Goal: Task Accomplishment & Management: Manage account settings

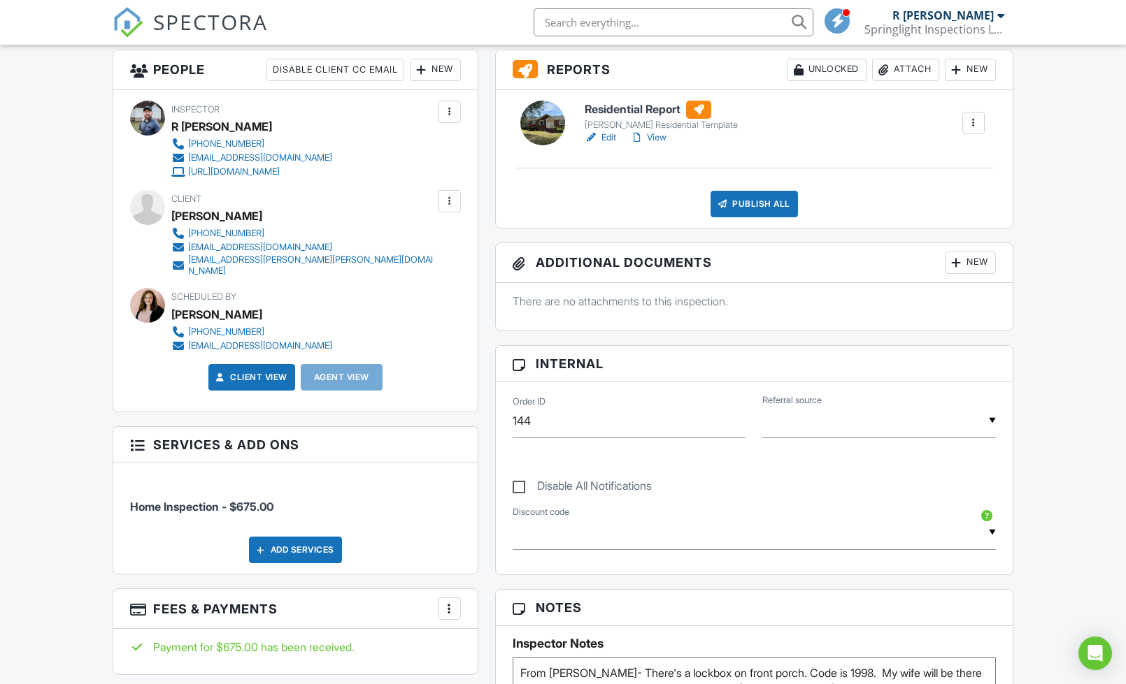
click at [452, 201] on div at bounding box center [450, 201] width 14 height 14
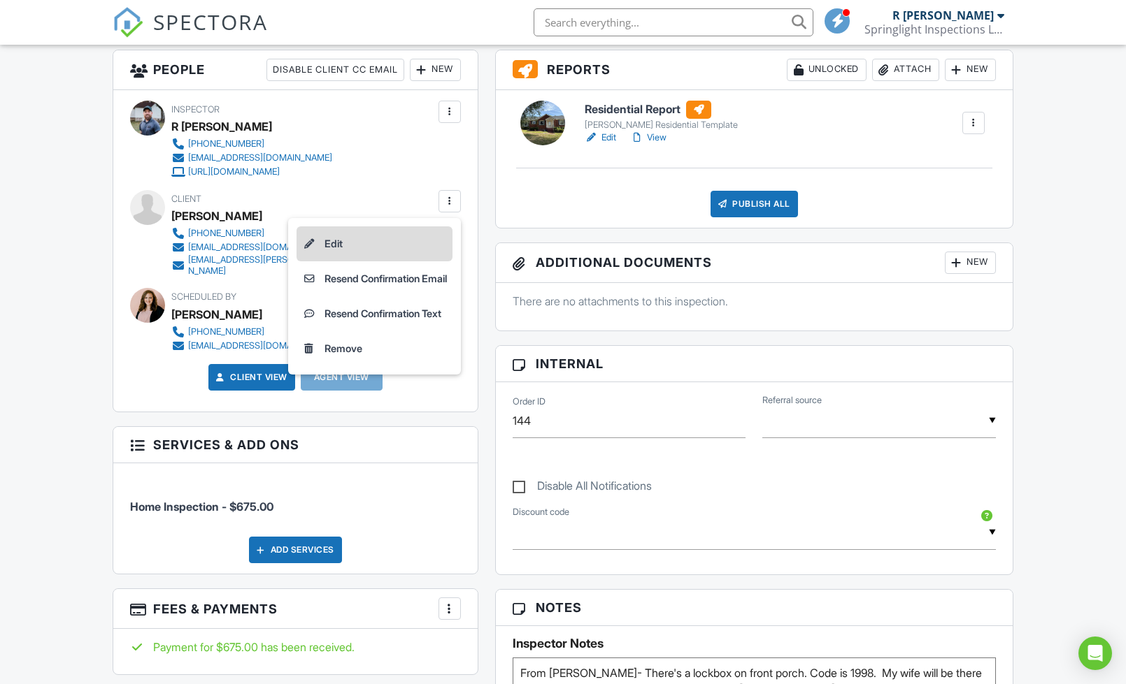
click at [365, 238] on li "Edit" at bounding box center [374, 244] width 156 height 35
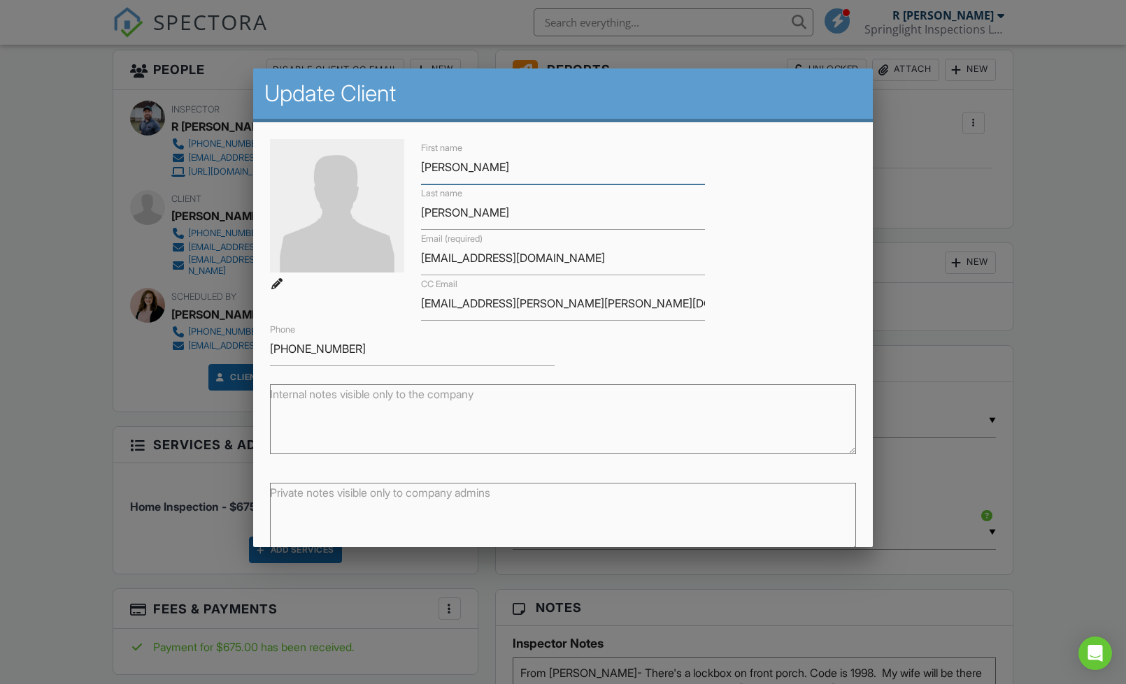
scroll to position [69, 0]
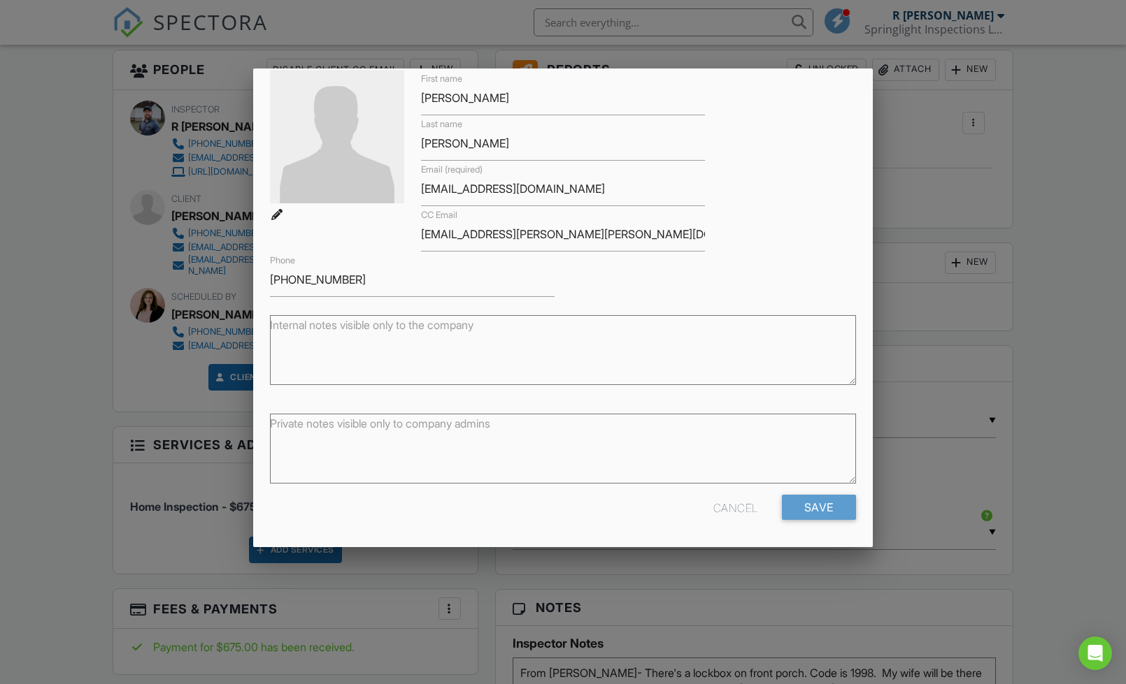
click at [732, 509] on div "Cancel" at bounding box center [735, 507] width 45 height 25
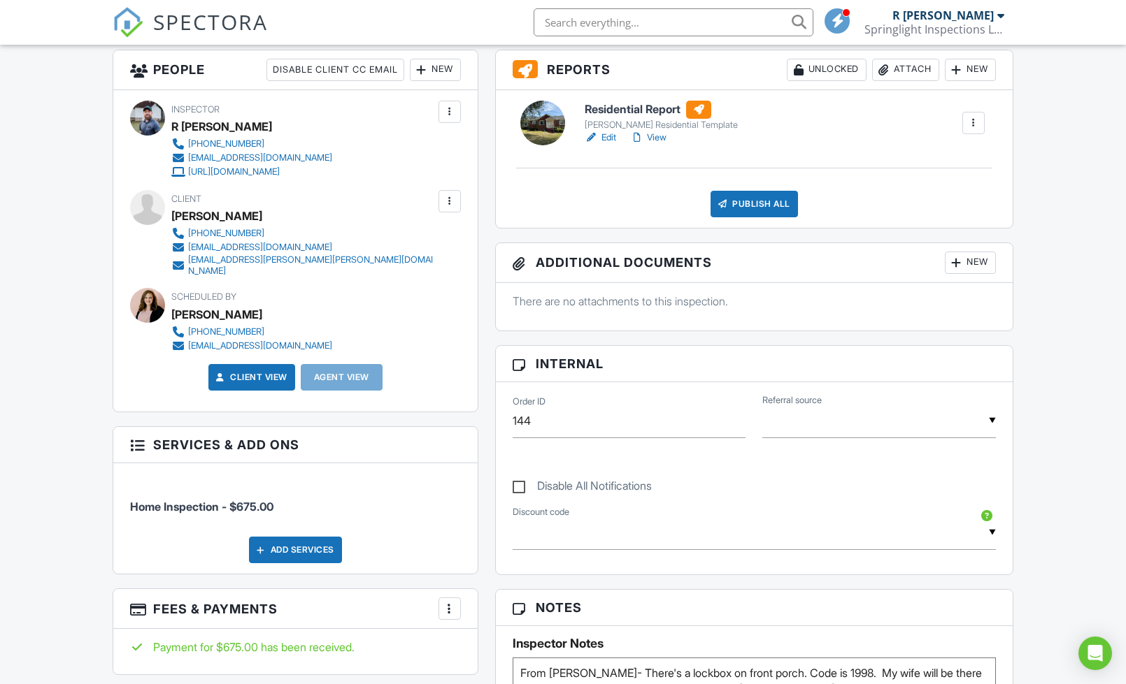
click at [452, 201] on div at bounding box center [450, 201] width 14 height 14
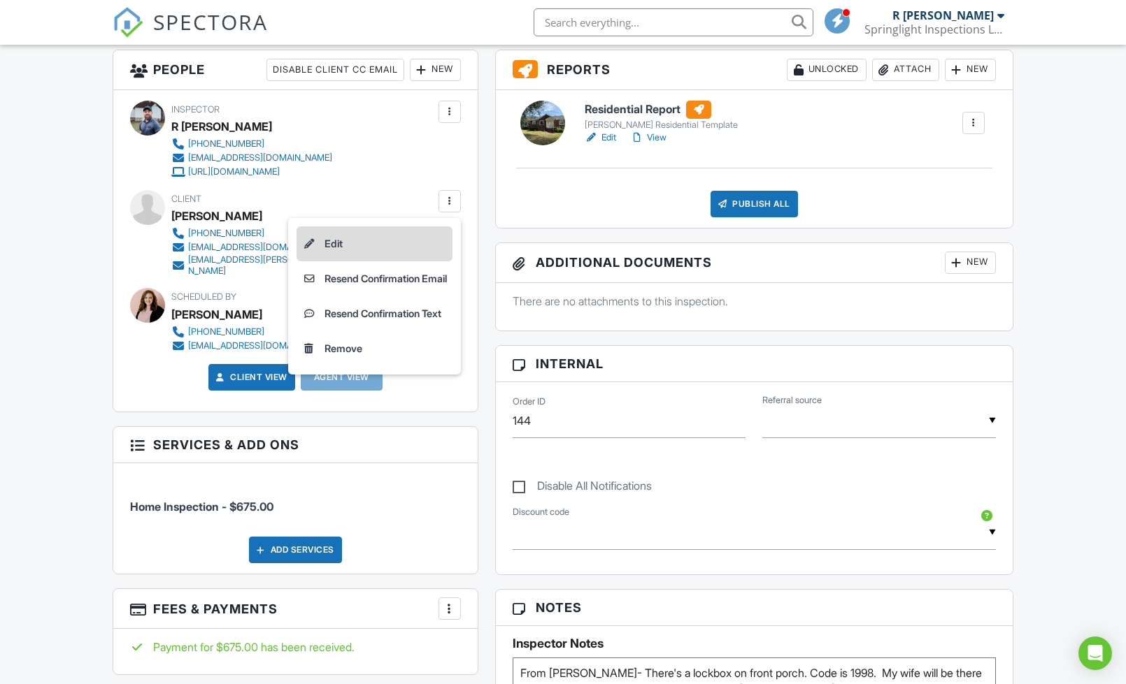
click at [341, 235] on li "Edit" at bounding box center [374, 244] width 156 height 35
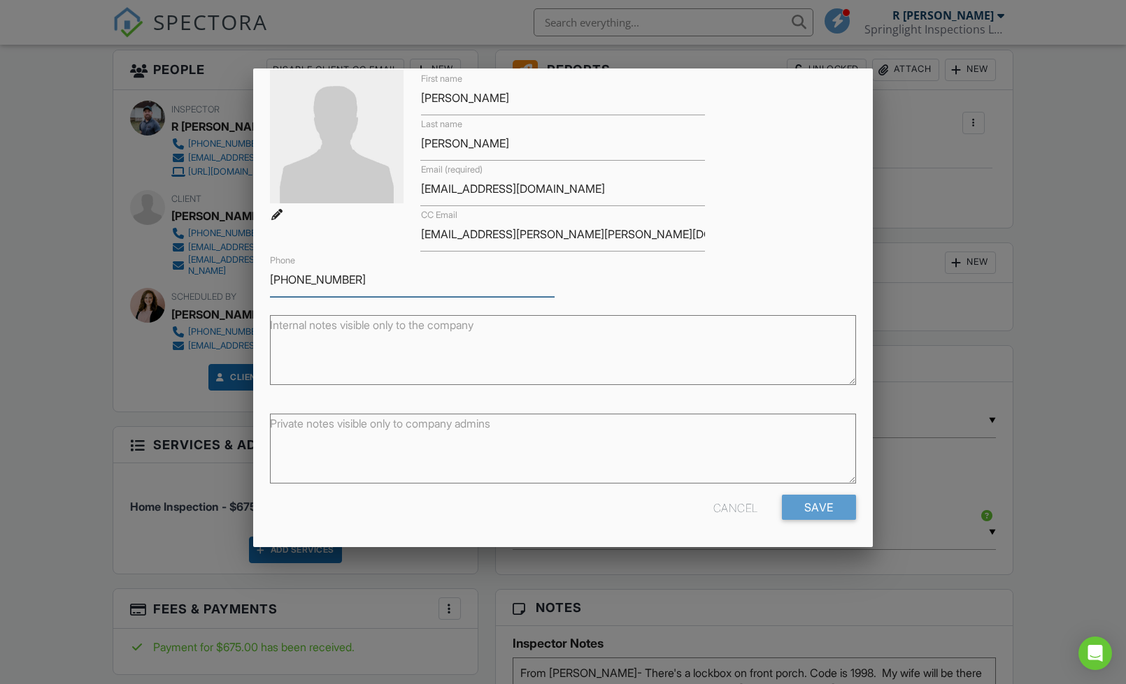
click at [420, 278] on input "[PHONE_NUMBER]" at bounding box center [412, 280] width 285 height 34
type input "[PHONE_NUMBER], [PHONE_NUMBER]"
click at [812, 498] on input "Save" at bounding box center [819, 507] width 74 height 25
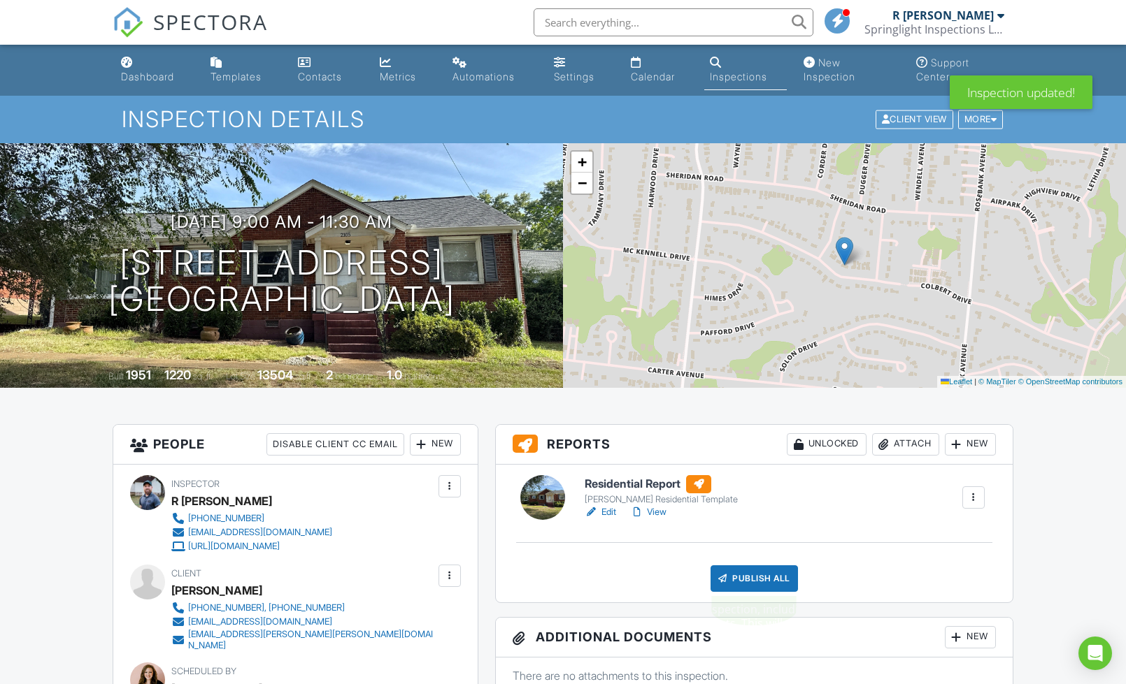
click at [747, 584] on div "Publish All" at bounding box center [753, 579] width 87 height 27
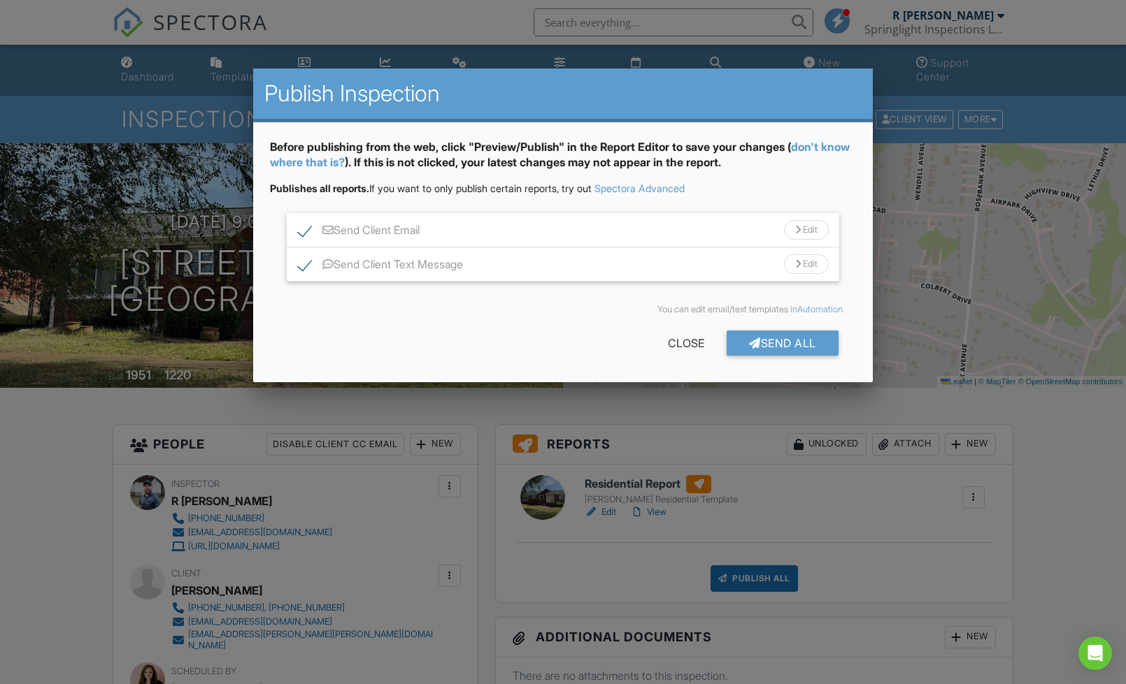
click at [805, 256] on div "Edit" at bounding box center [806, 264] width 45 height 20
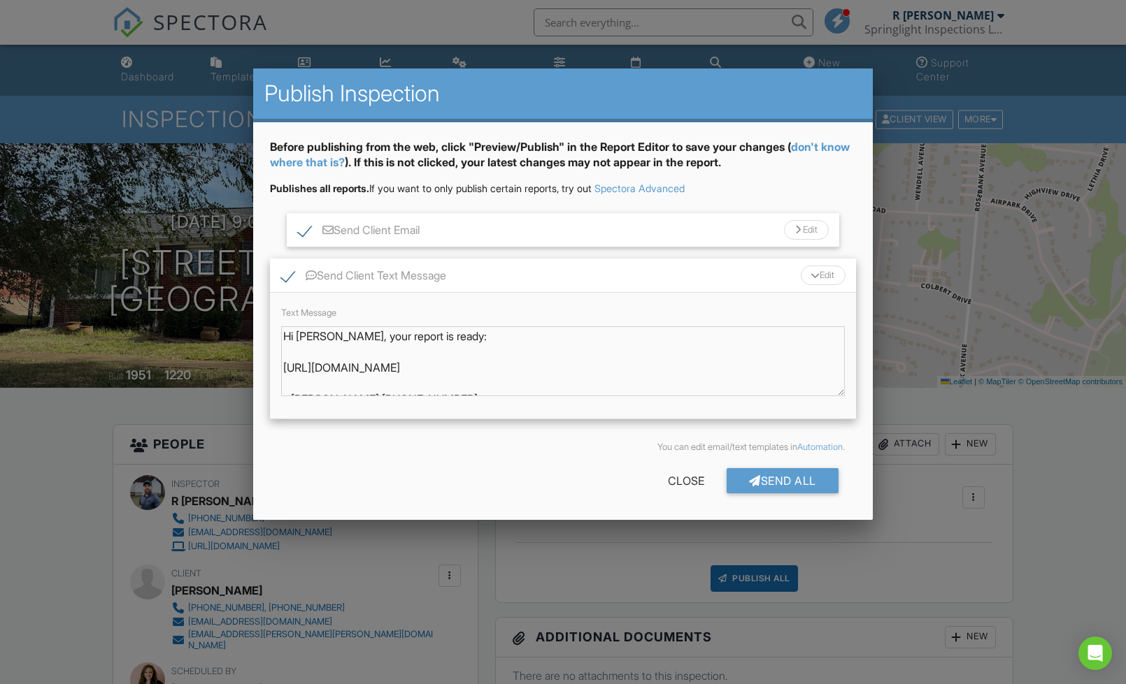
click at [795, 232] on div at bounding box center [798, 230] width 6 height 9
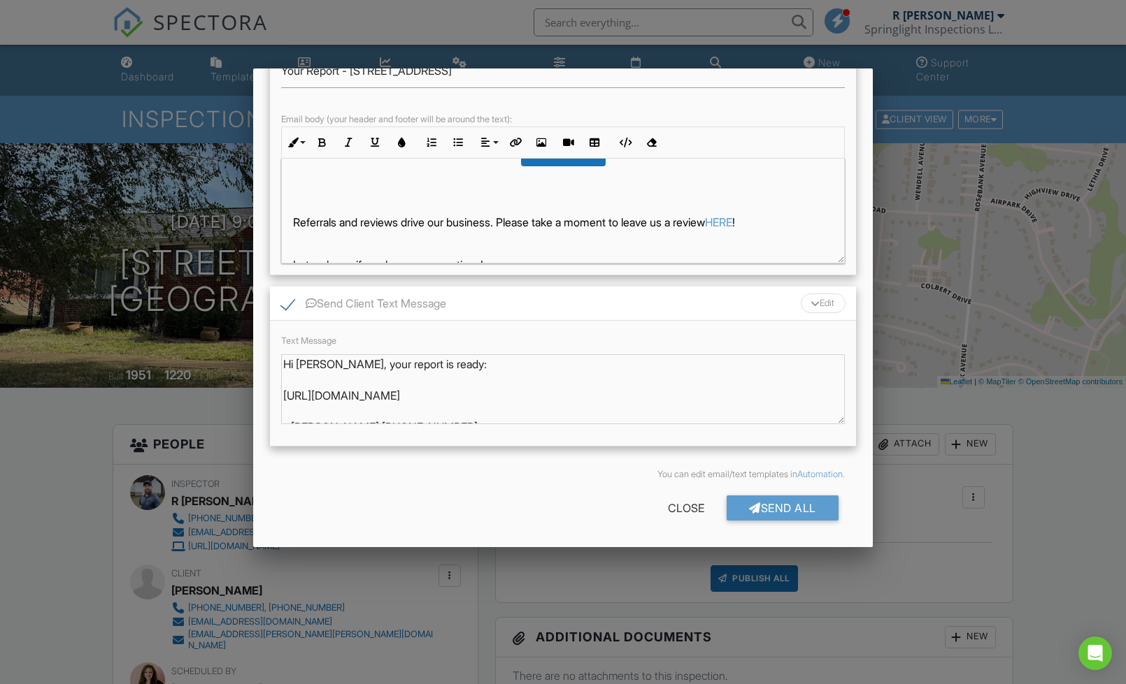
scroll to position [257, 0]
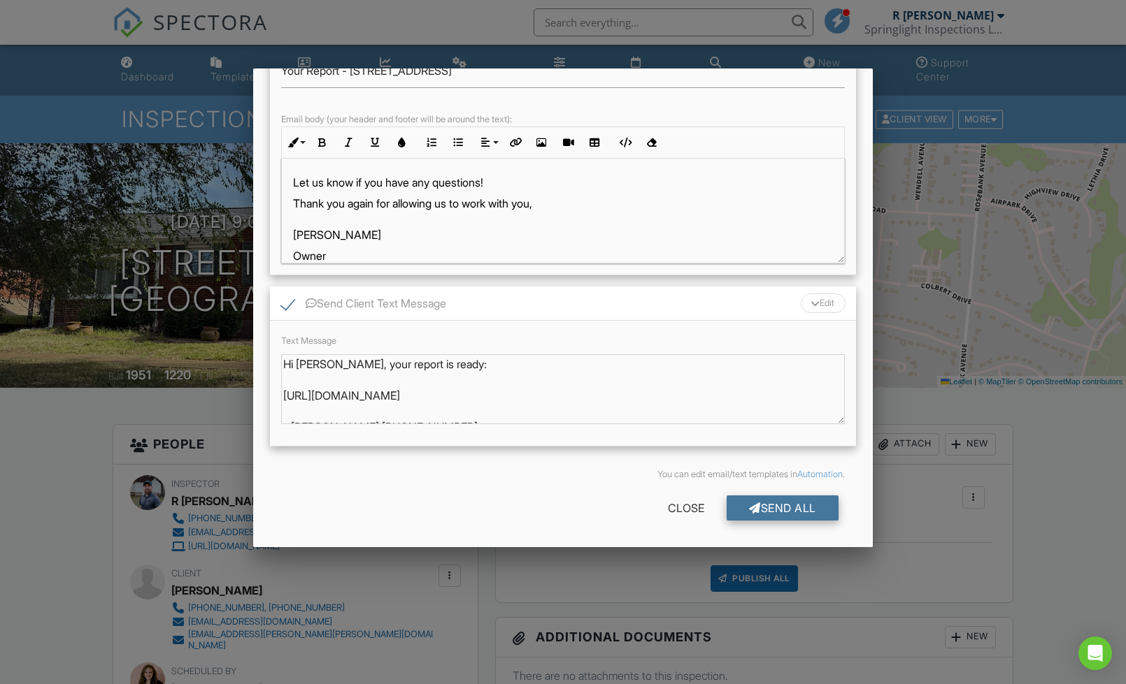
click at [764, 513] on div "Send All" at bounding box center [782, 508] width 112 height 25
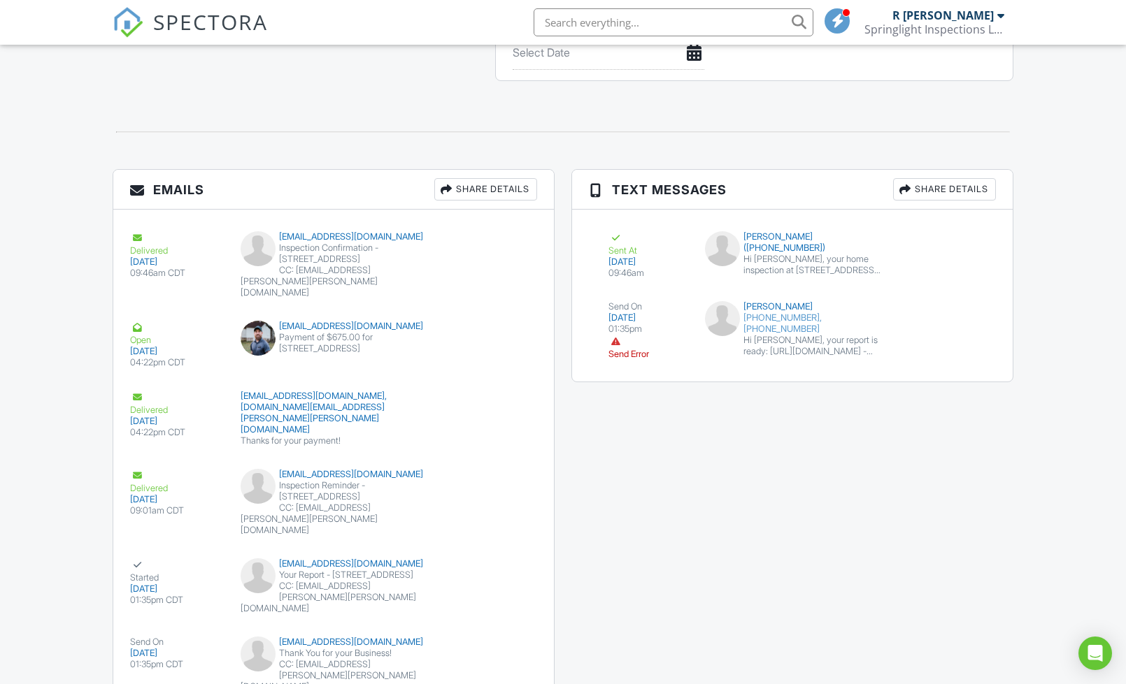
scroll to position [1493, 0]
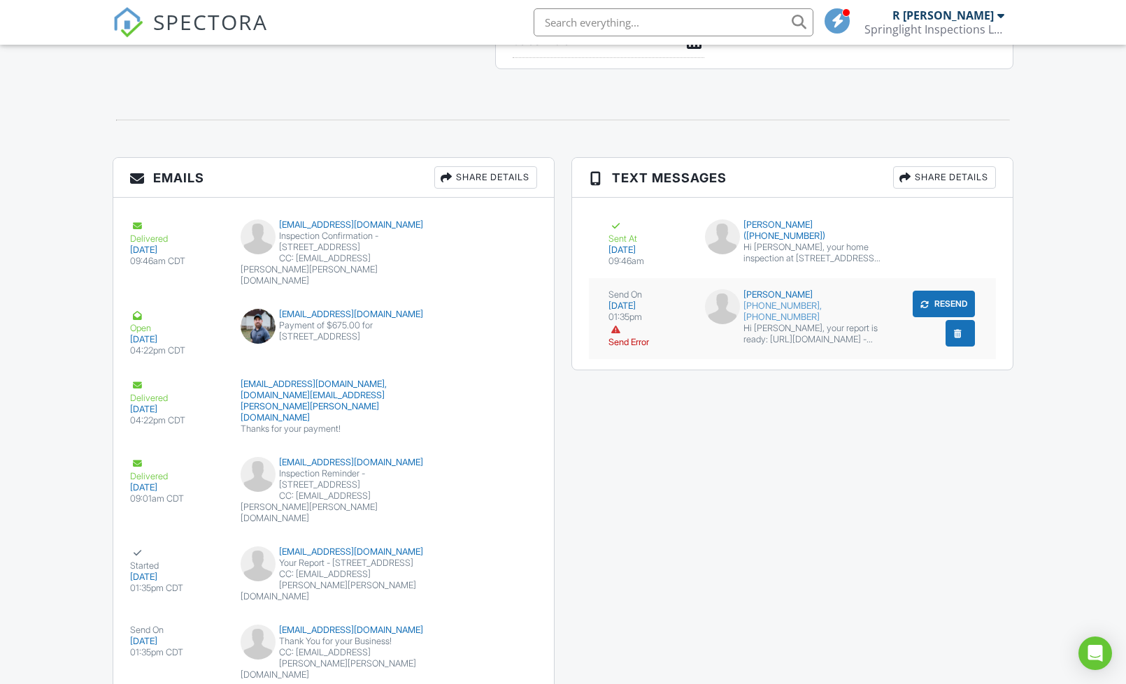
click at [622, 327] on div at bounding box center [615, 330] width 14 height 14
click at [869, 471] on div "Emails Share Details Delivered 08/26/2025 09:46am CDT andrewross2@gmail.com Ins…" at bounding box center [562, 437] width 917 height 560
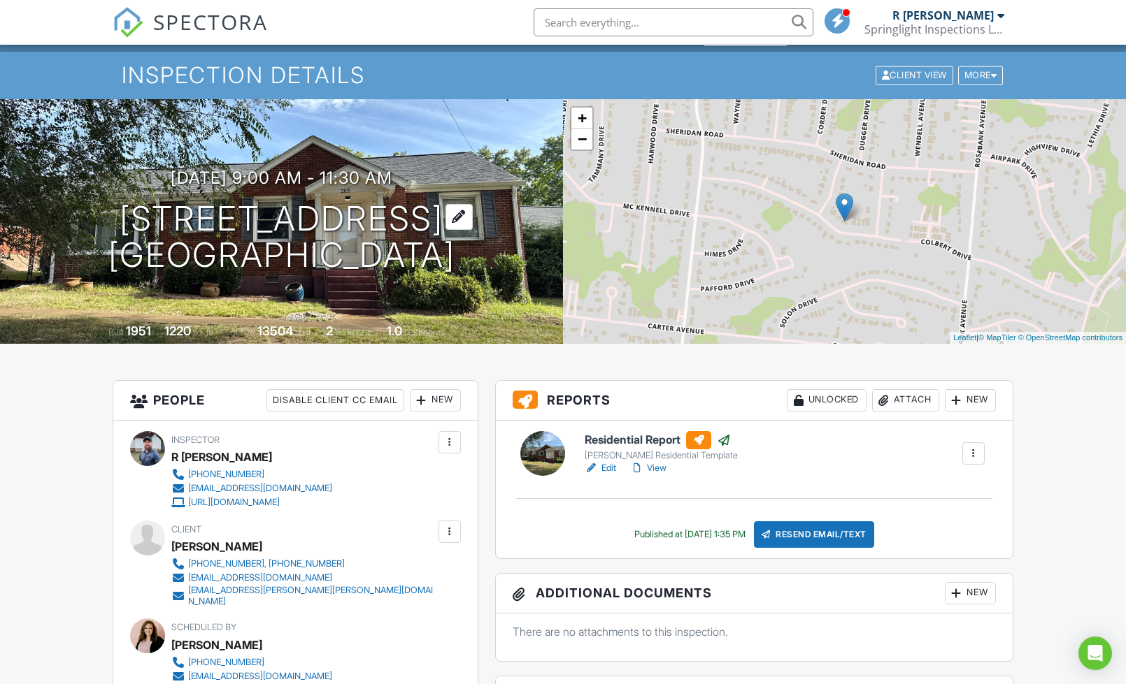
scroll to position [88, 0]
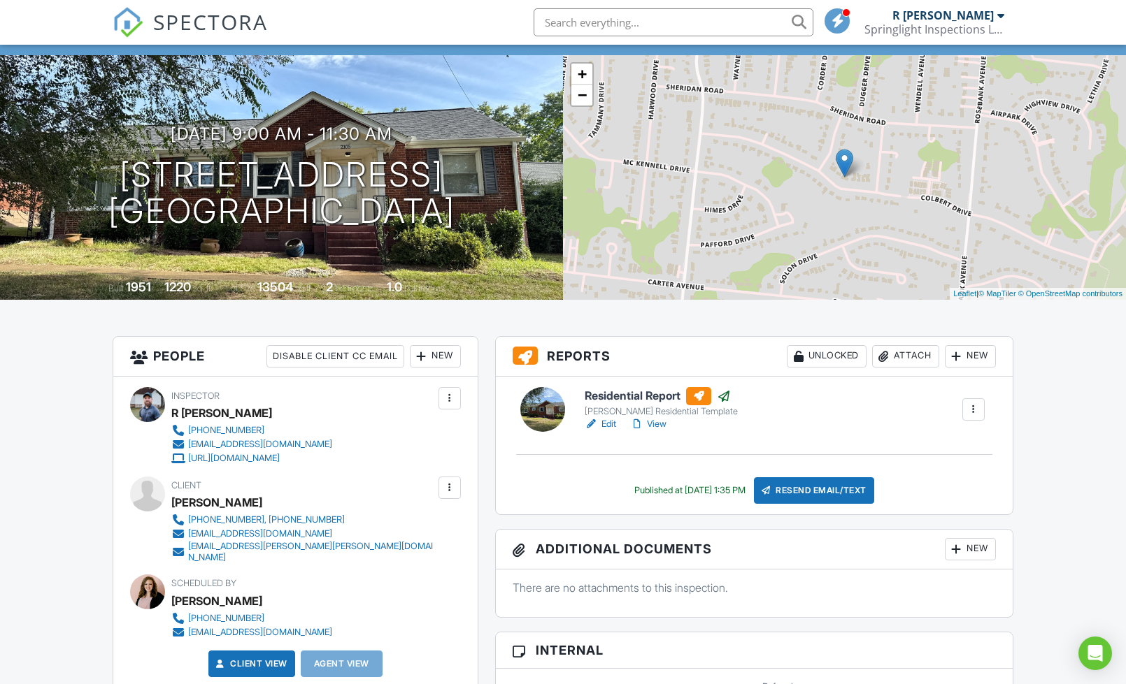
click at [448, 491] on div at bounding box center [450, 488] width 14 height 14
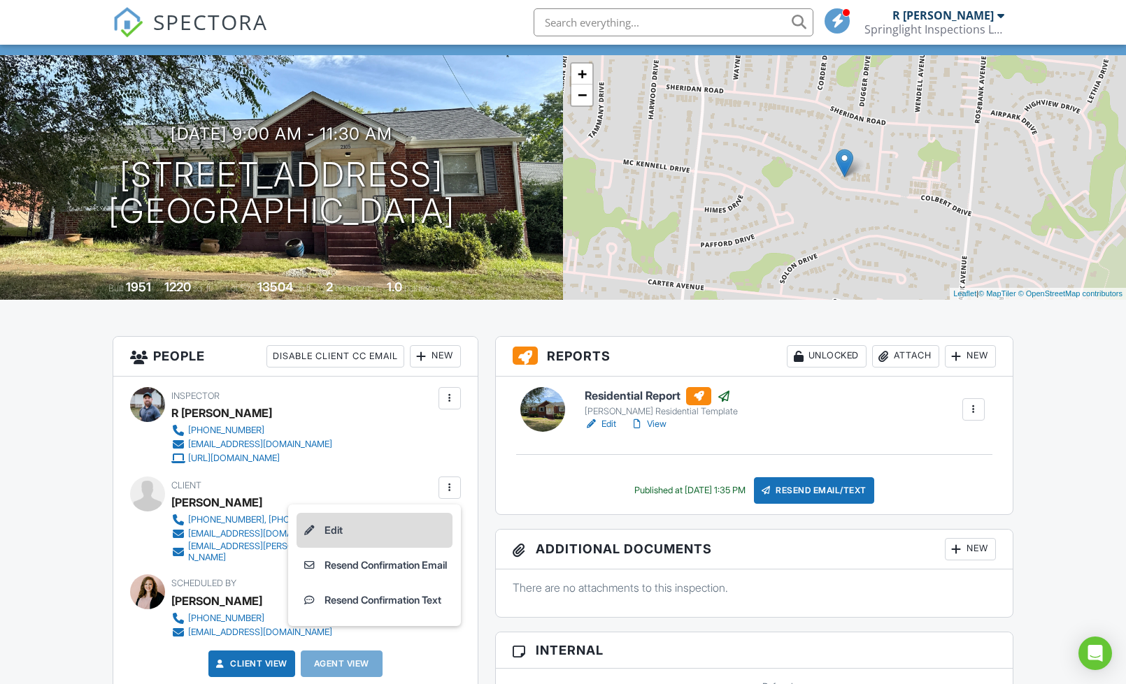
click at [357, 536] on li "Edit" at bounding box center [374, 530] width 156 height 35
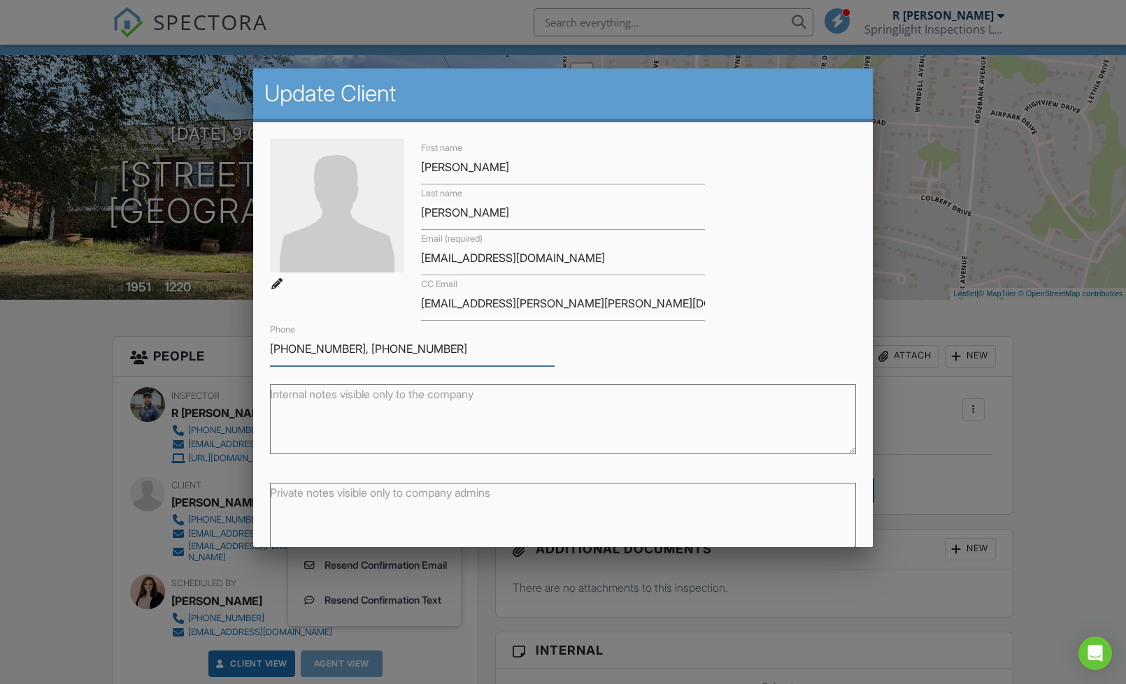
drag, startPoint x: 347, startPoint y: 345, endPoint x: 614, endPoint y: 352, distance: 266.5
click at [613, 352] on div "First name Andrew Last name Ross Email (required) andrewross2@gmail.com CC Emai…" at bounding box center [562, 252] width 603 height 227
click at [614, 347] on div "First name Andrew Last name Ross Email (required) andrewross2@gmail.com CC Emai…" at bounding box center [562, 252] width 603 height 227
drag, startPoint x: 459, startPoint y: 347, endPoint x: 354, endPoint y: 343, distance: 104.9
click at [354, 343] on input "[PHONE_NUMBER], [PHONE_NUMBER]" at bounding box center [412, 349] width 285 height 34
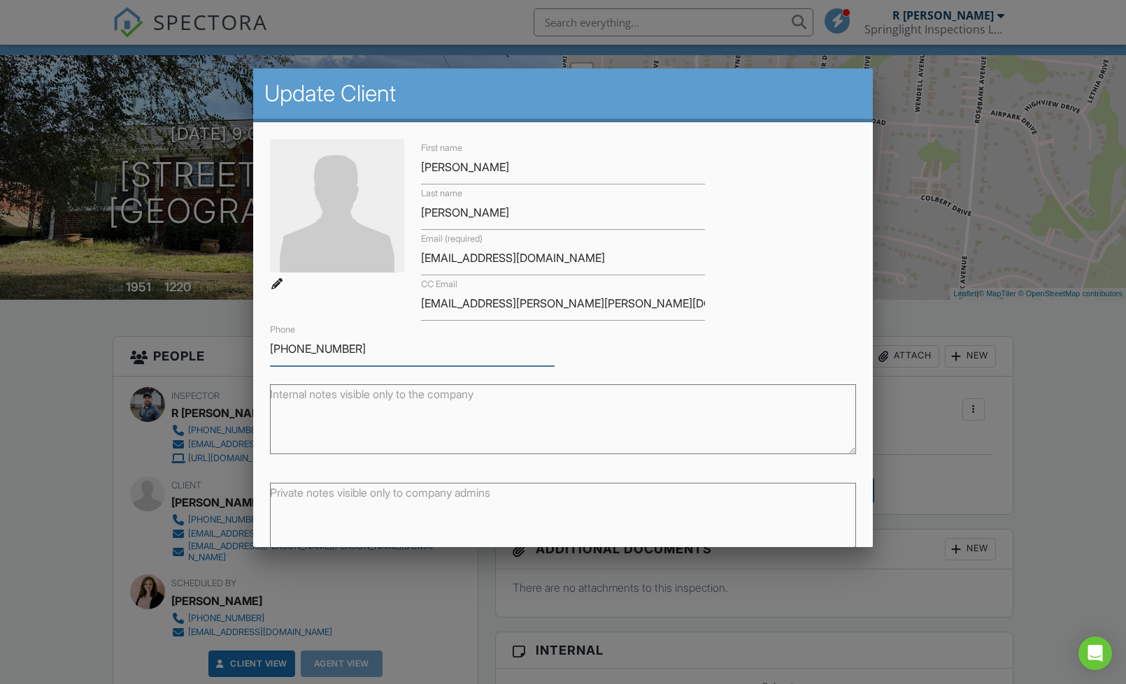
type input "[PHONE_NUMBER]"
click at [669, 374] on div "Internal notes visible only to the company" at bounding box center [562, 415] width 603 height 99
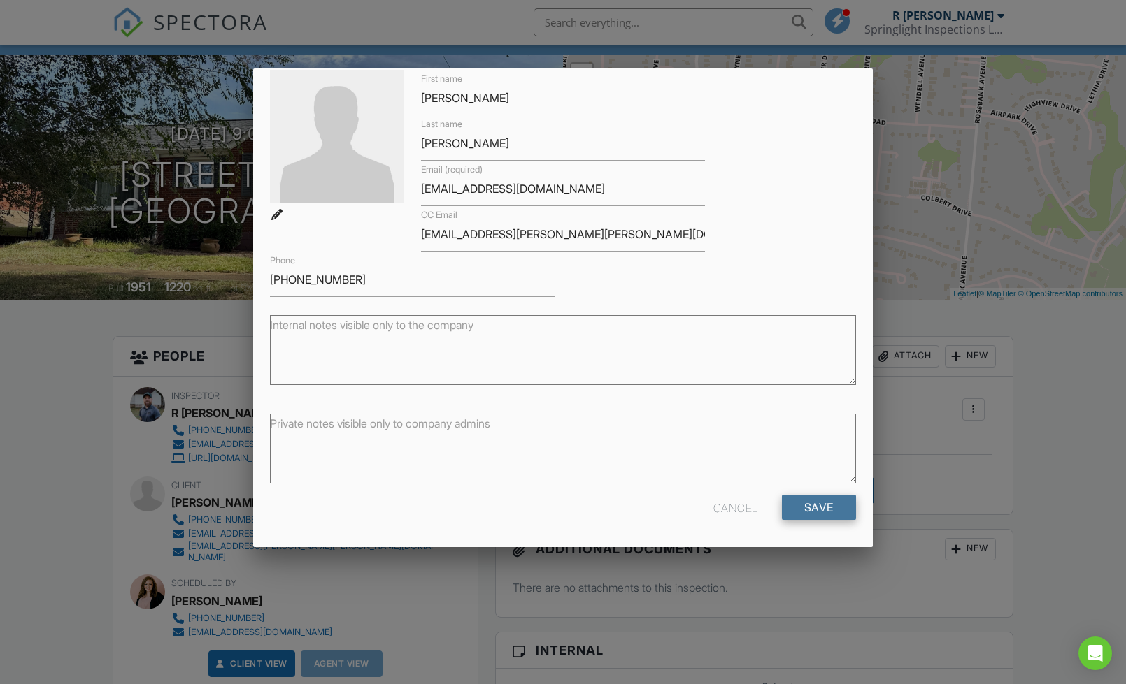
click at [793, 513] on input "Save" at bounding box center [819, 507] width 74 height 25
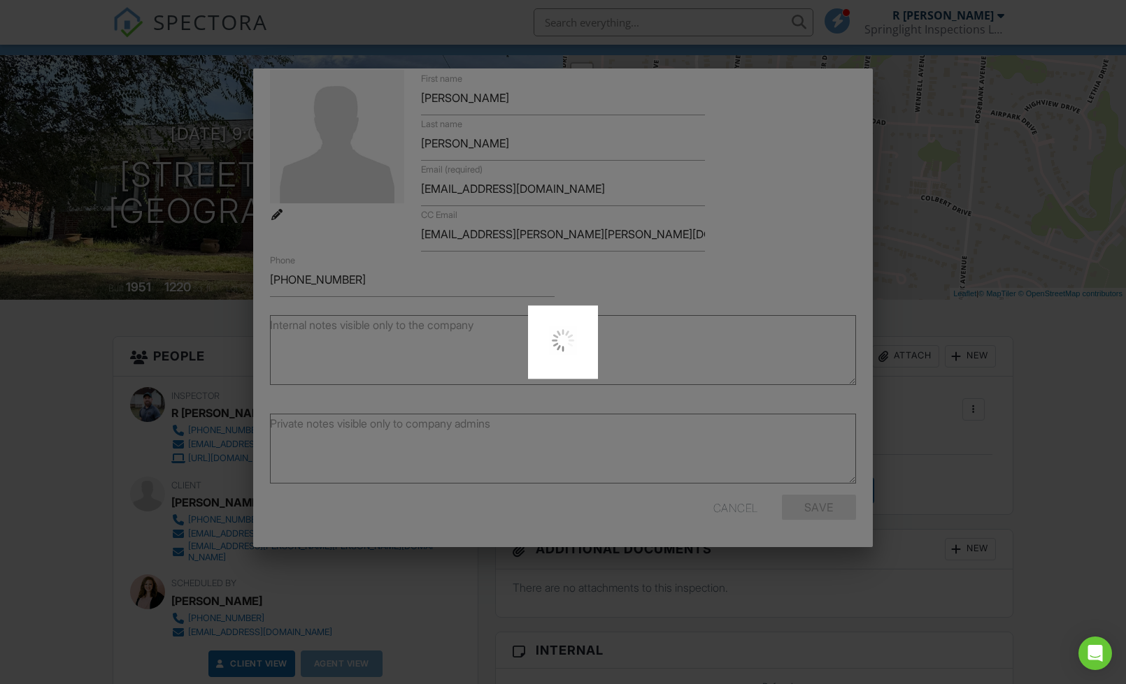
click at [986, 418] on div at bounding box center [563, 342] width 1126 height 684
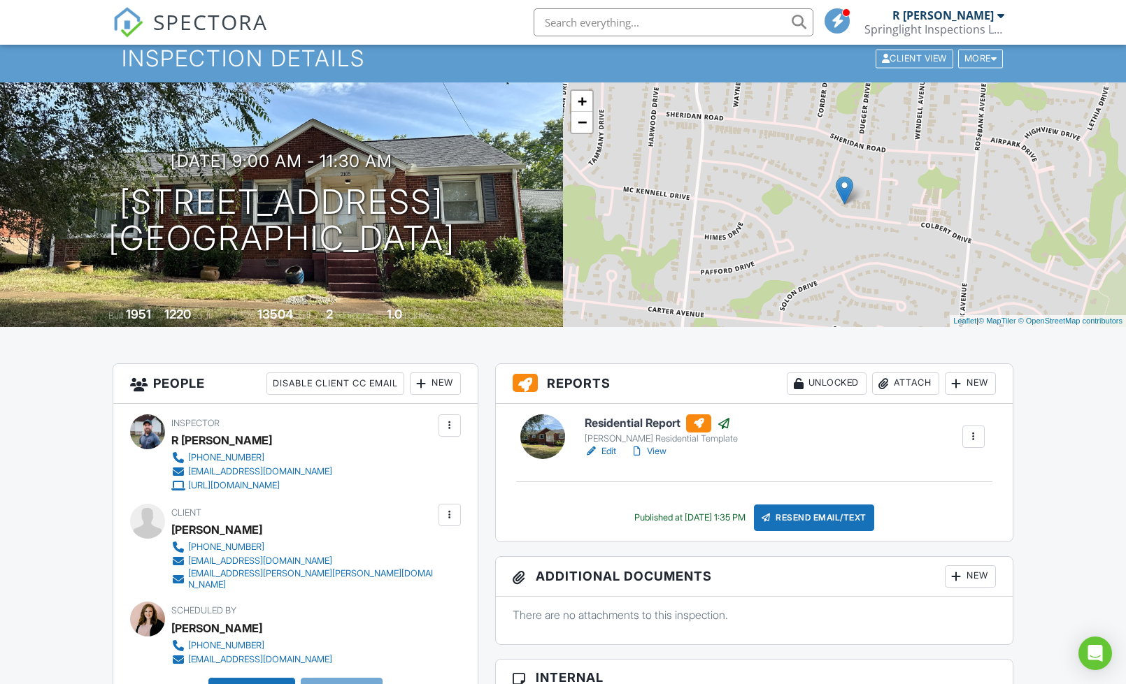
scroll to position [143, 0]
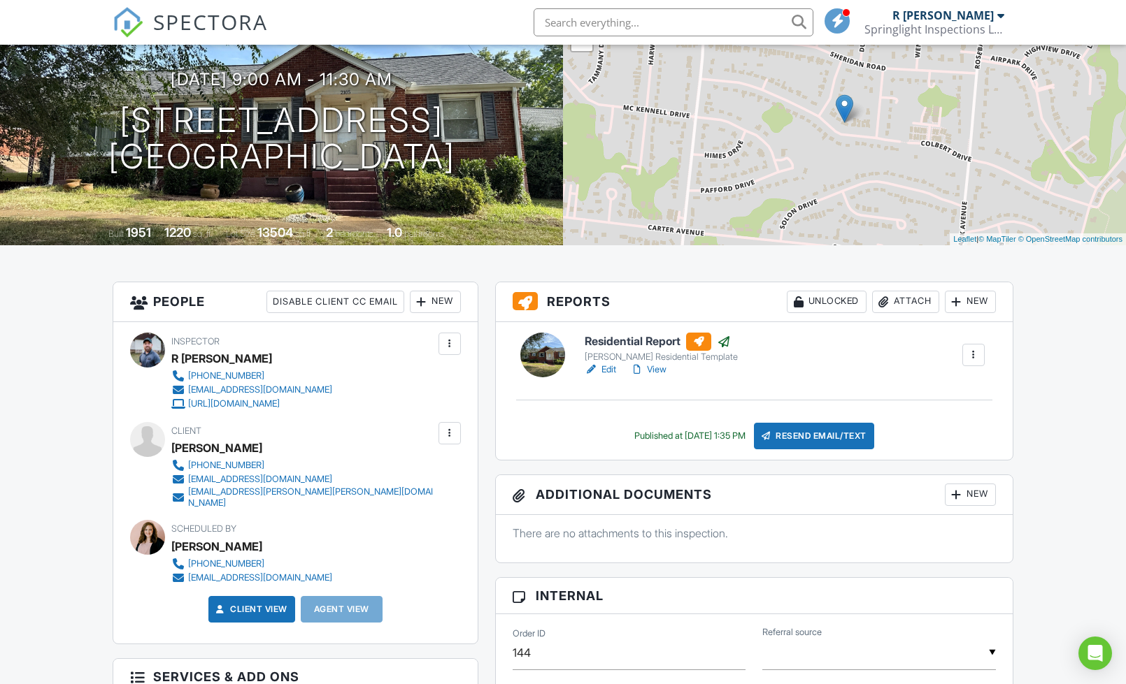
click at [446, 303] on div "New" at bounding box center [435, 302] width 51 height 22
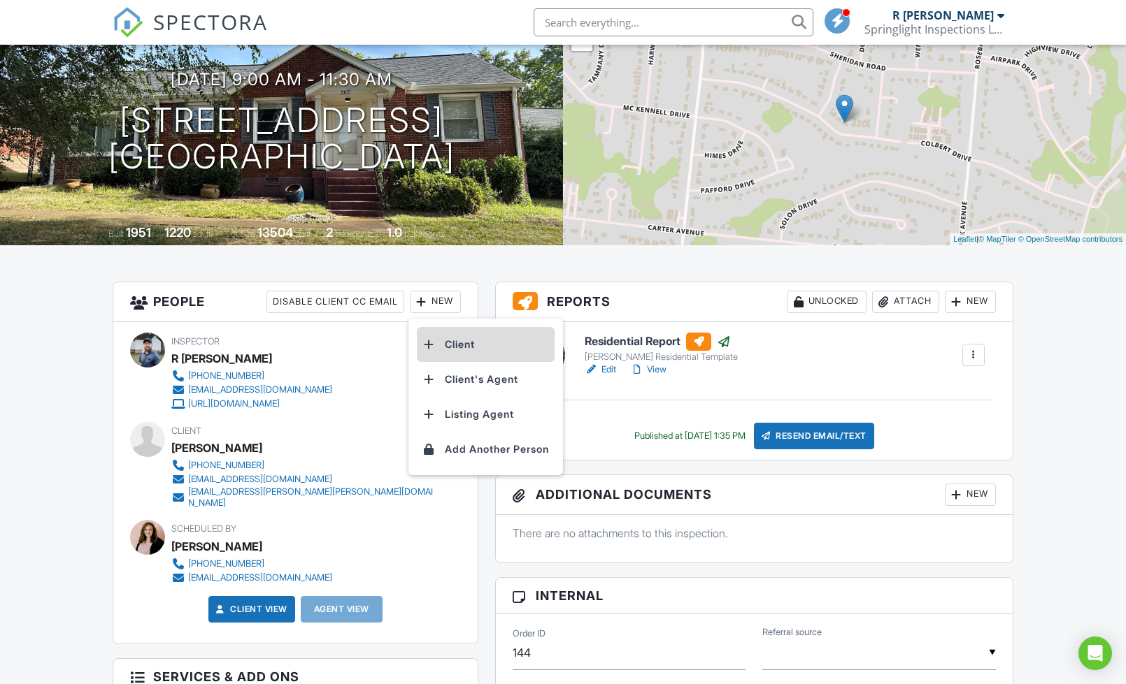
click at [457, 351] on li "Client" at bounding box center [486, 344] width 138 height 35
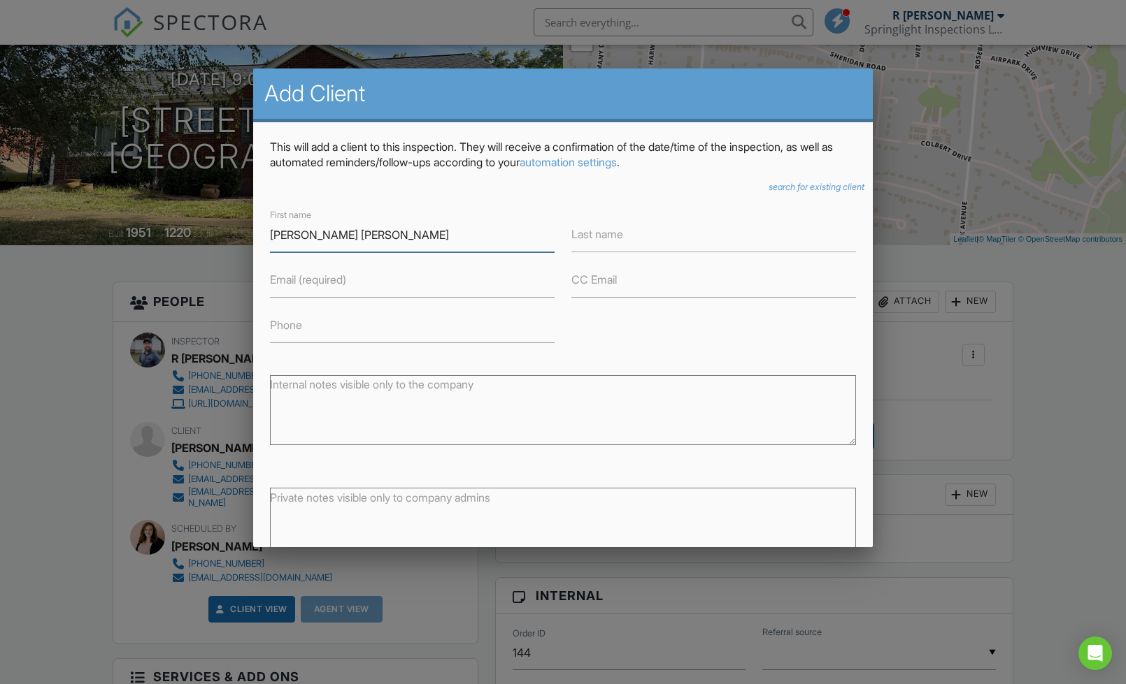
type input "[PERSON_NAME] [PERSON_NAME]"
click at [626, 243] on input "Last name" at bounding box center [713, 235] width 285 height 34
type input "[PERSON_NAME]"
click at [382, 337] on input "Phone" at bounding box center [412, 326] width 285 height 34
paste input "Annakate"
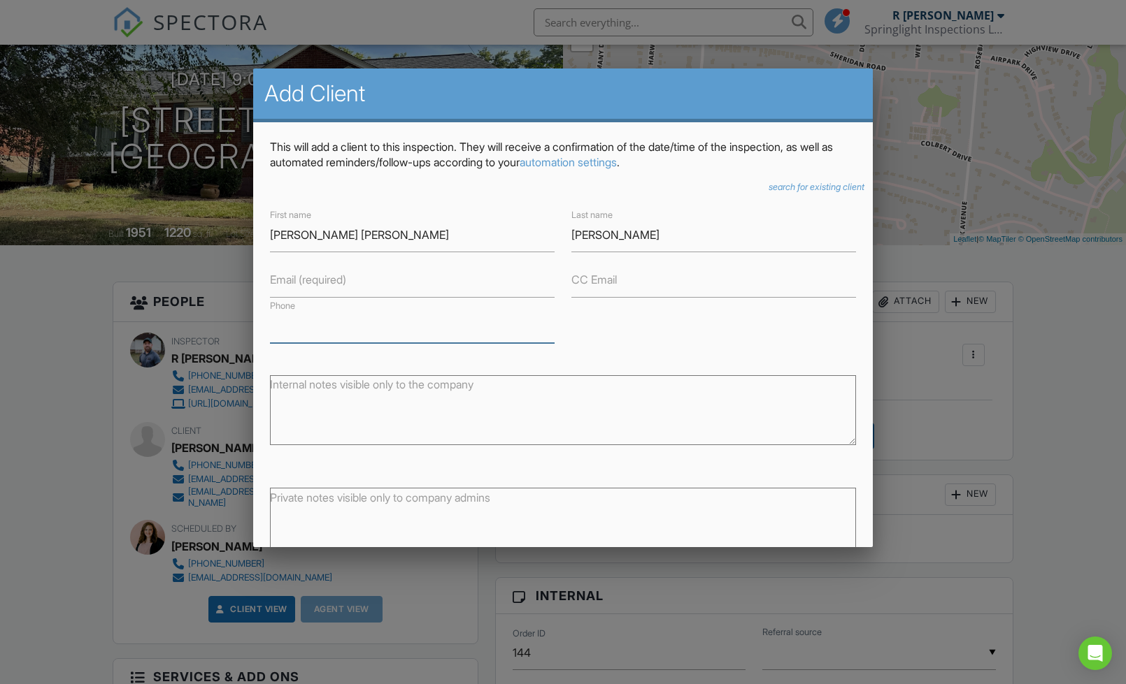
type input "Annakate"
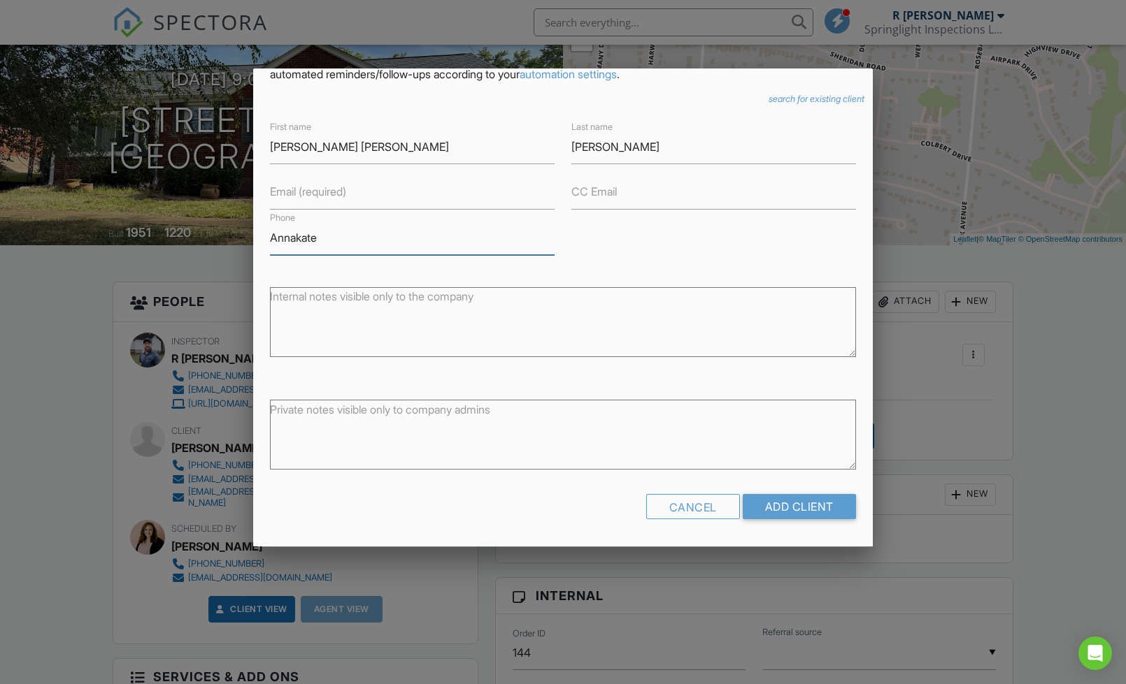
click at [365, 237] on input "Annakate" at bounding box center [412, 238] width 285 height 34
type input "[PHONE_NUMBER]"
click at [766, 508] on input "Add Client" at bounding box center [798, 506] width 113 height 25
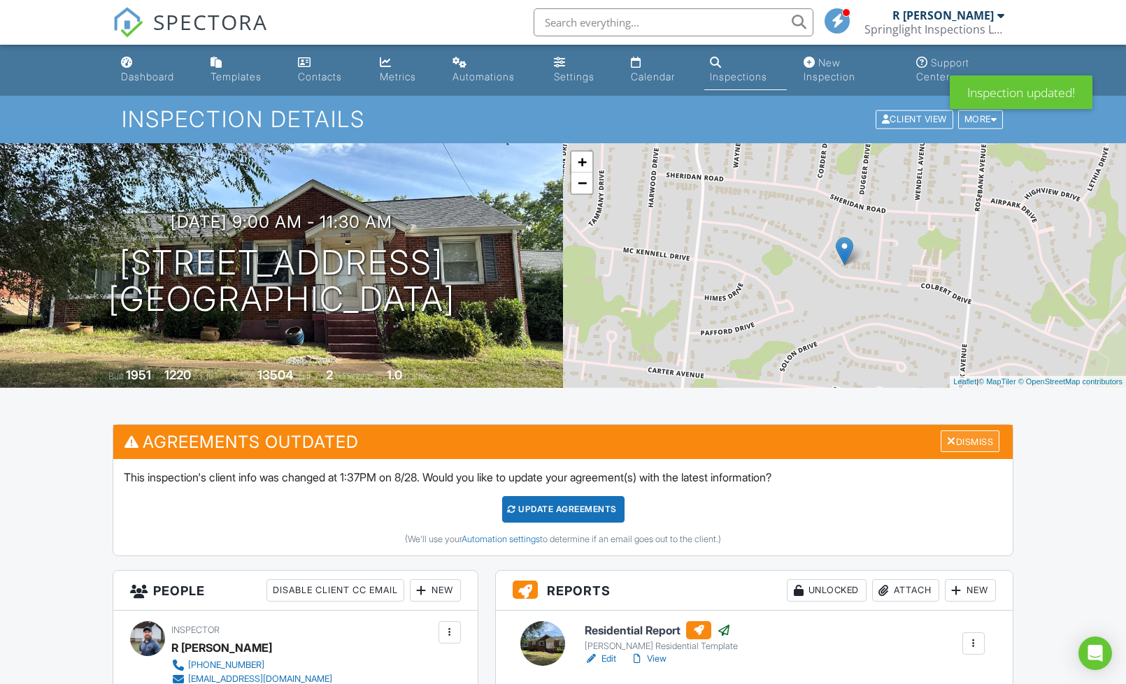
click at [977, 447] on div "Dismiss" at bounding box center [969, 442] width 59 height 22
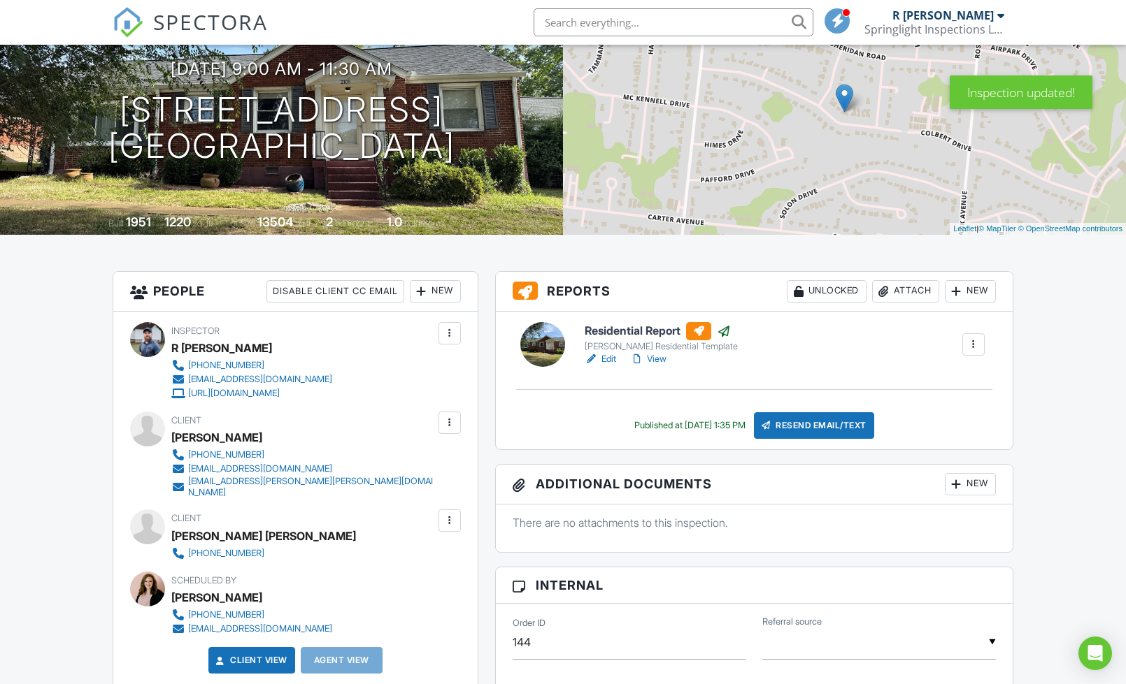
scroll to position [168, 0]
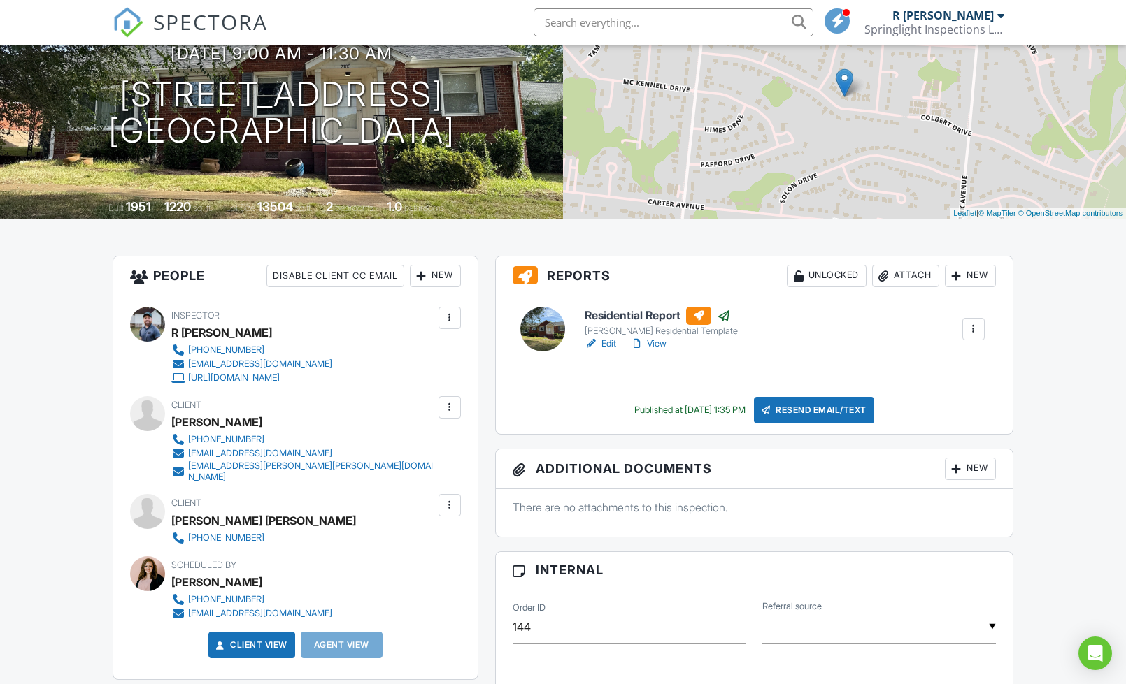
click at [453, 412] on div at bounding box center [450, 408] width 14 height 14
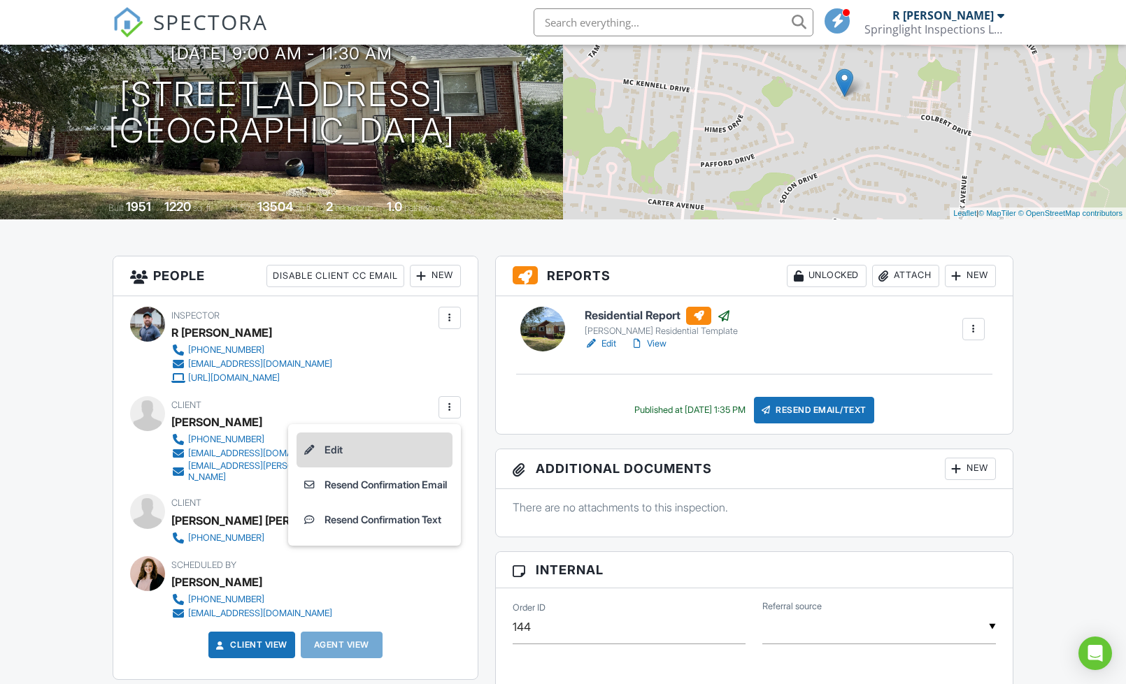
click at [343, 452] on li "Edit" at bounding box center [374, 450] width 156 height 35
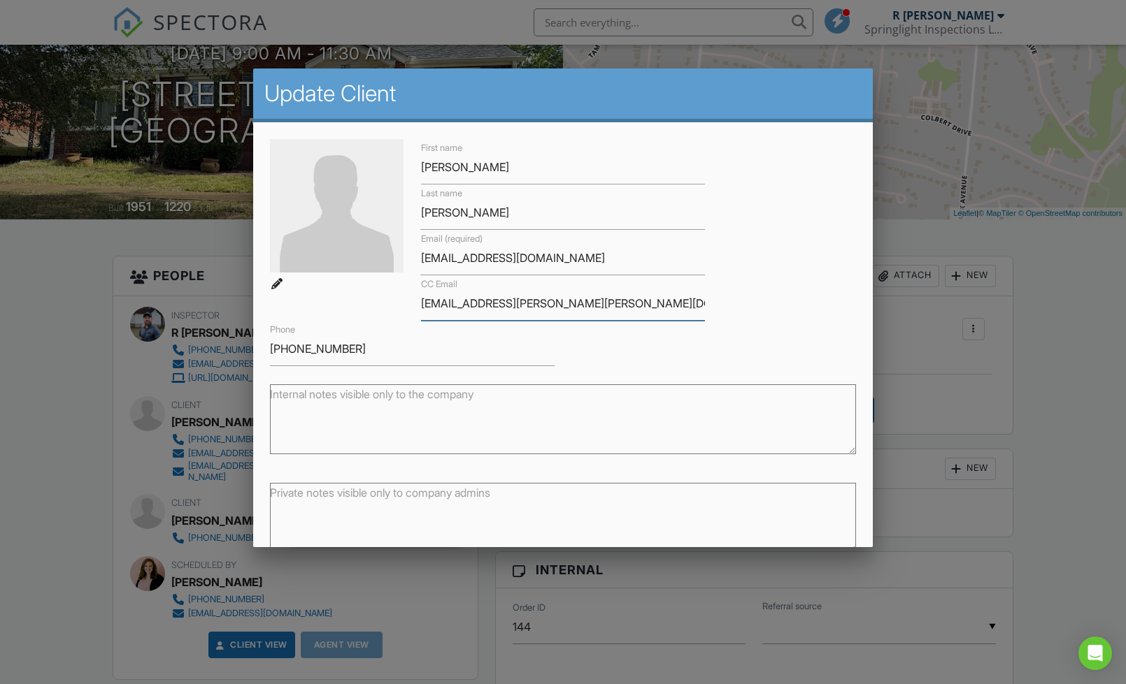
click at [464, 297] on input "annakate.tefft.ross@gmail.com" at bounding box center [563, 304] width 285 height 34
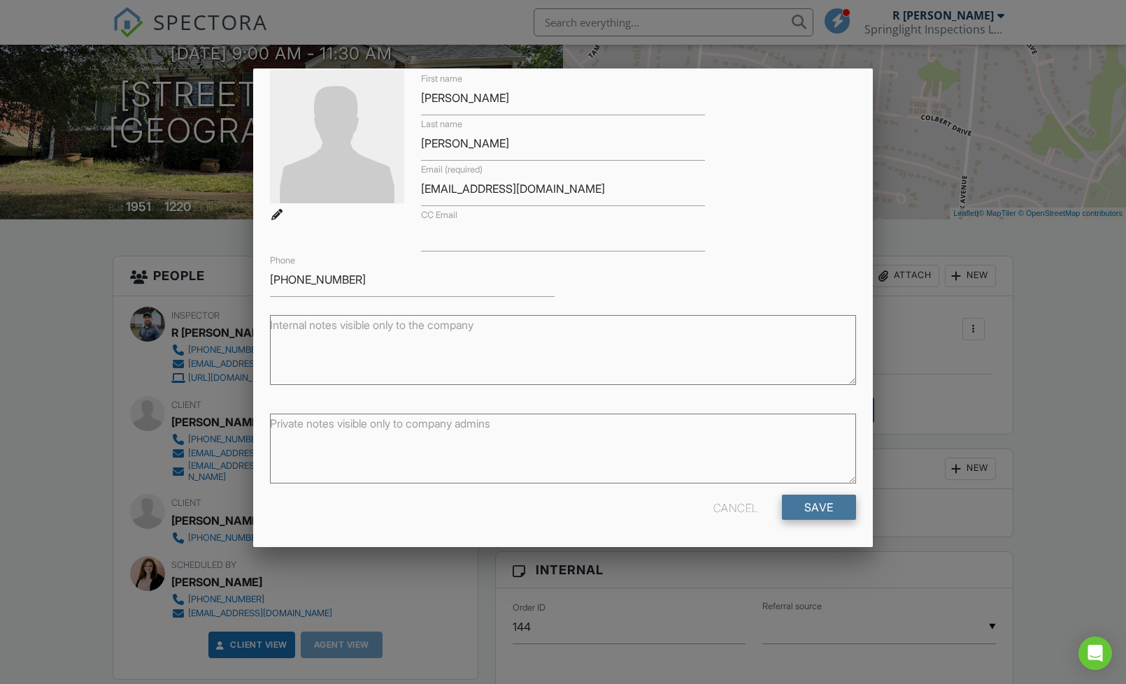
click at [830, 498] on input "Save" at bounding box center [819, 507] width 74 height 25
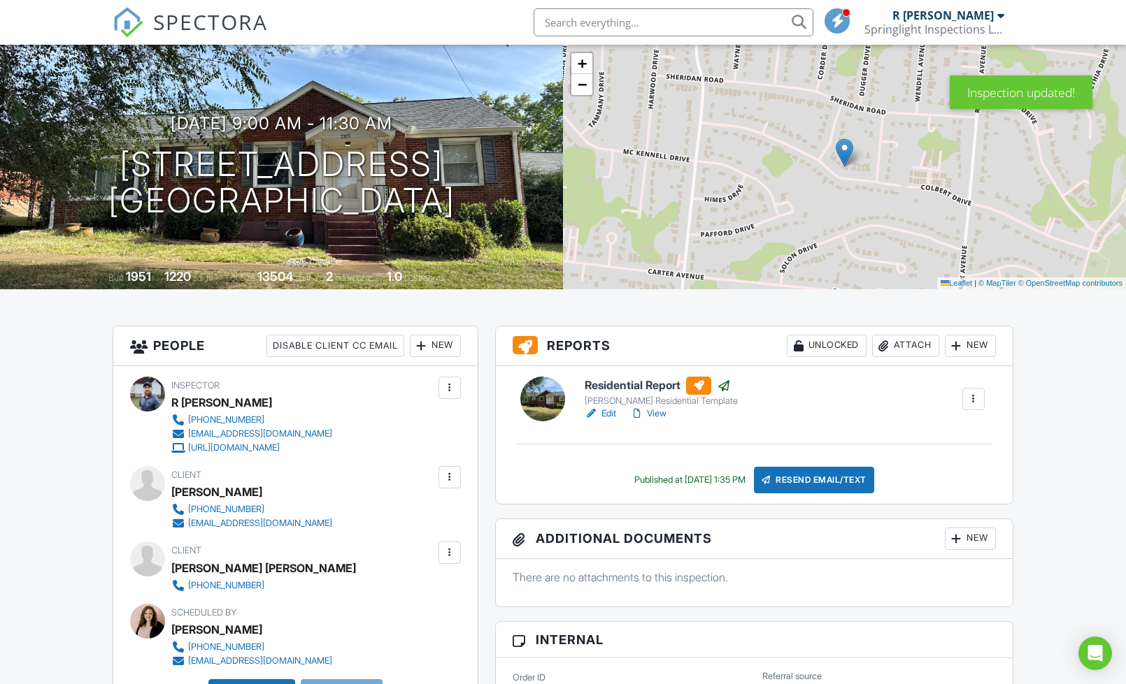
click at [454, 554] on div at bounding box center [450, 553] width 14 height 14
click at [329, 597] on li "Edit" at bounding box center [377, 595] width 150 height 35
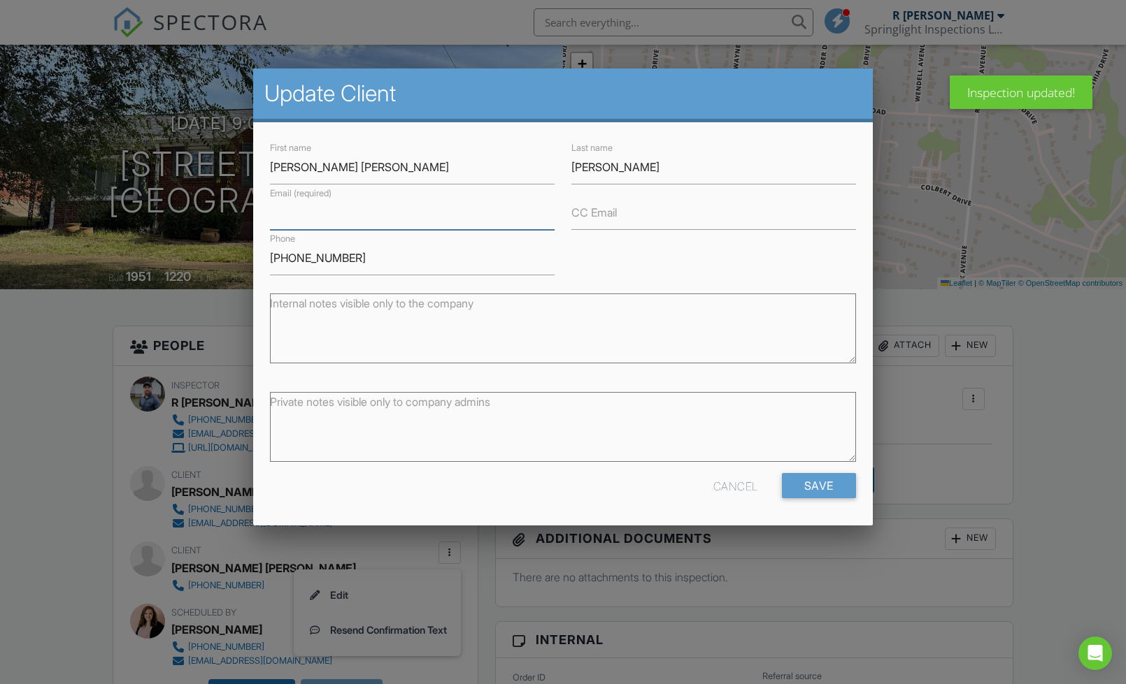
click at [466, 212] on input "Email (required)" at bounding box center [412, 213] width 285 height 34
paste input "[EMAIL_ADDRESS][PERSON_NAME][PERSON_NAME][DOMAIN_NAME]"
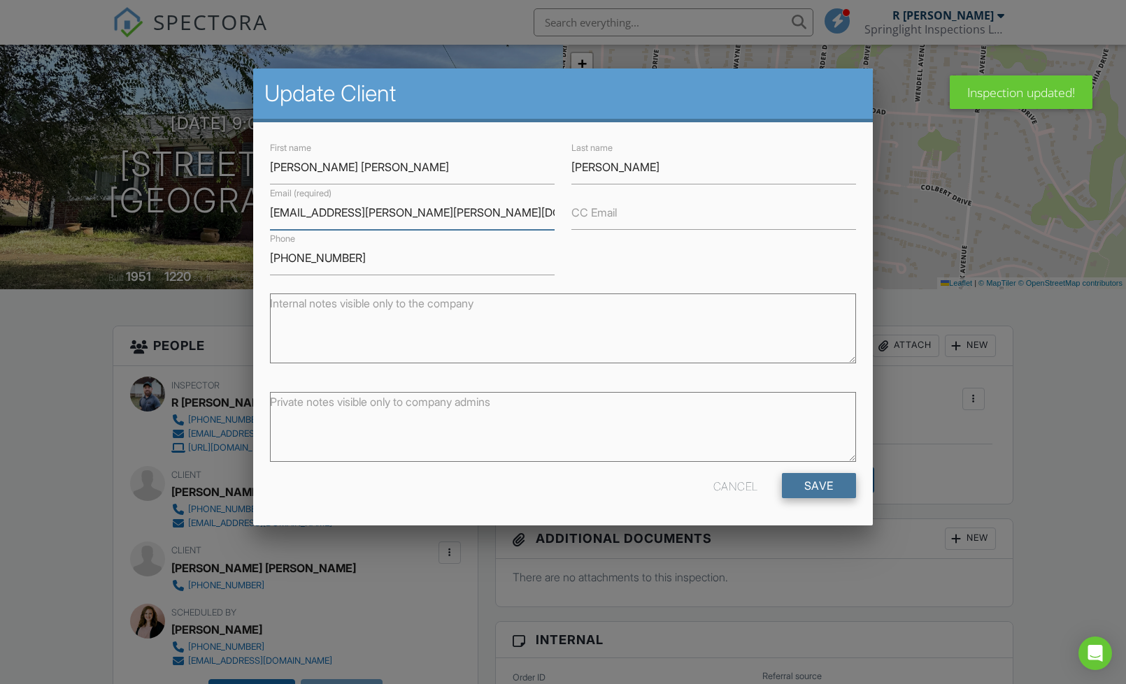
type input "[EMAIL_ADDRESS][PERSON_NAME][PERSON_NAME][DOMAIN_NAME]"
click at [814, 475] on input "Save" at bounding box center [819, 485] width 74 height 25
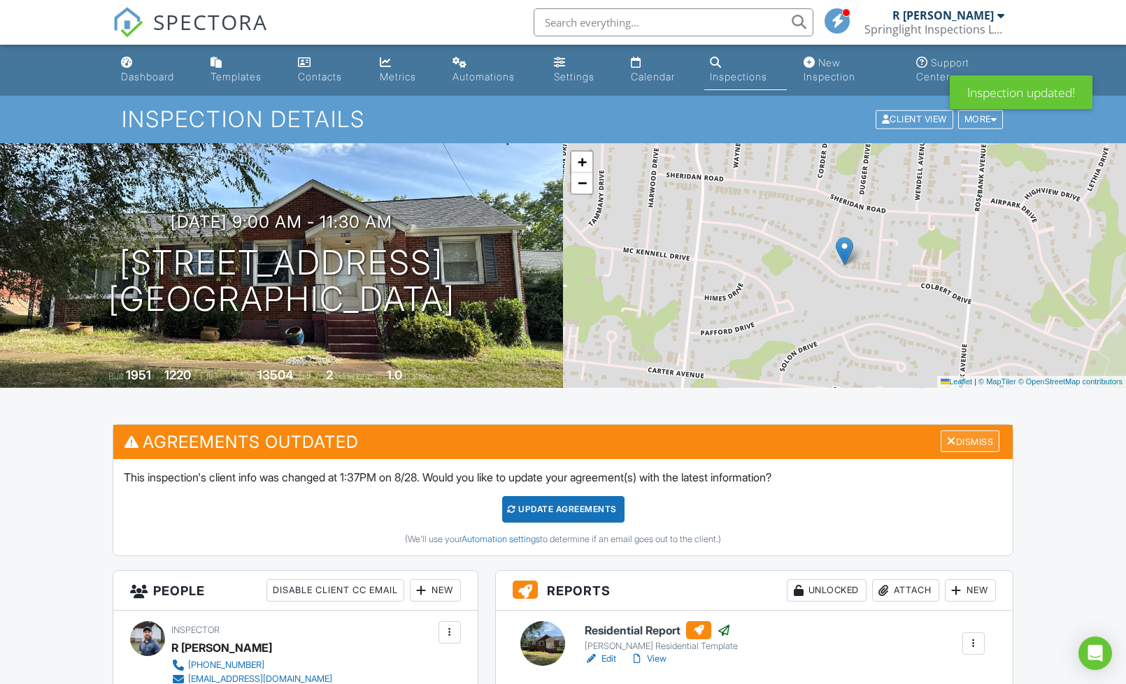
click at [977, 450] on div "Dismiss" at bounding box center [969, 442] width 59 height 22
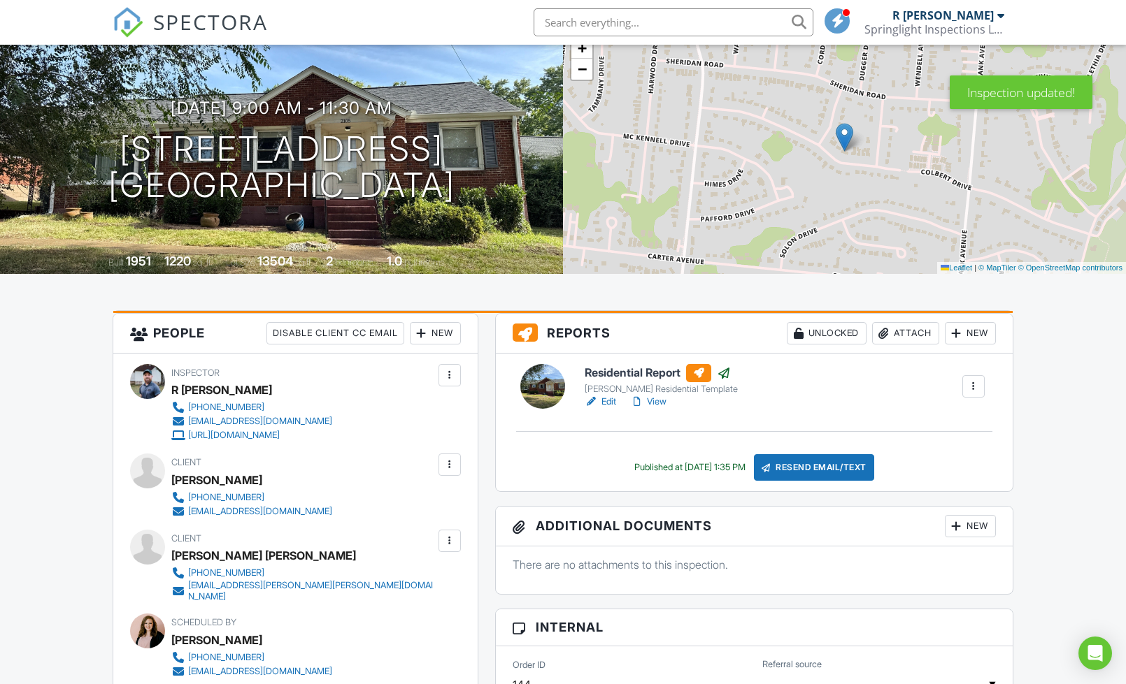
scroll to position [250, 0]
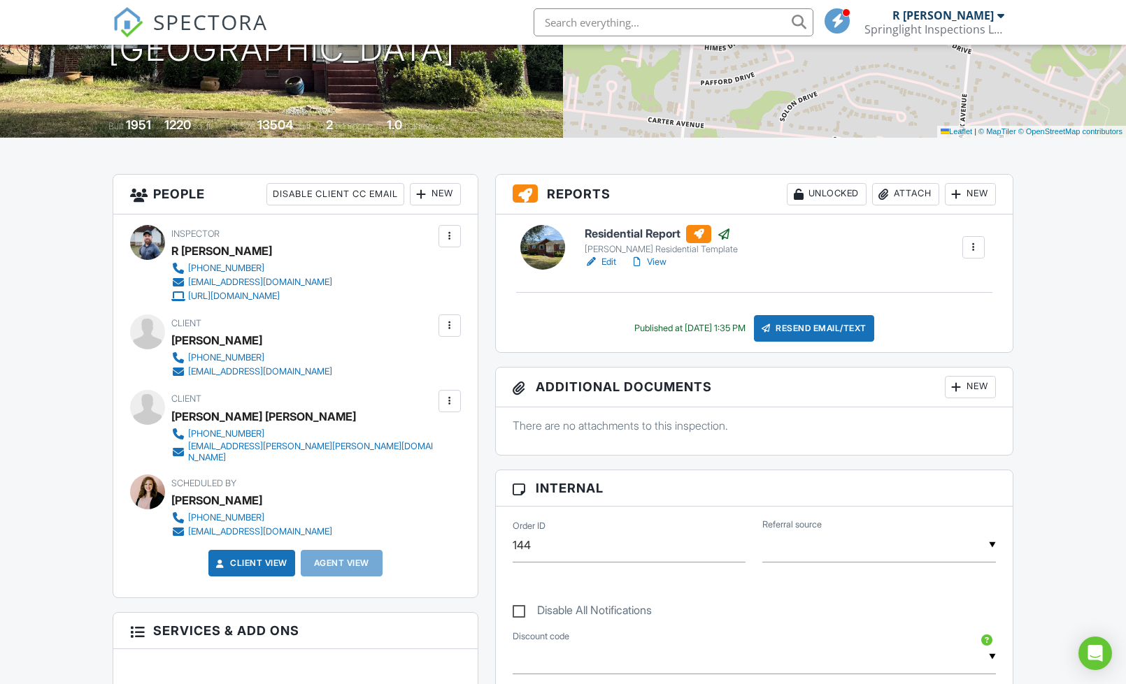
click at [857, 324] on div "Resend Email/Text" at bounding box center [814, 328] width 120 height 27
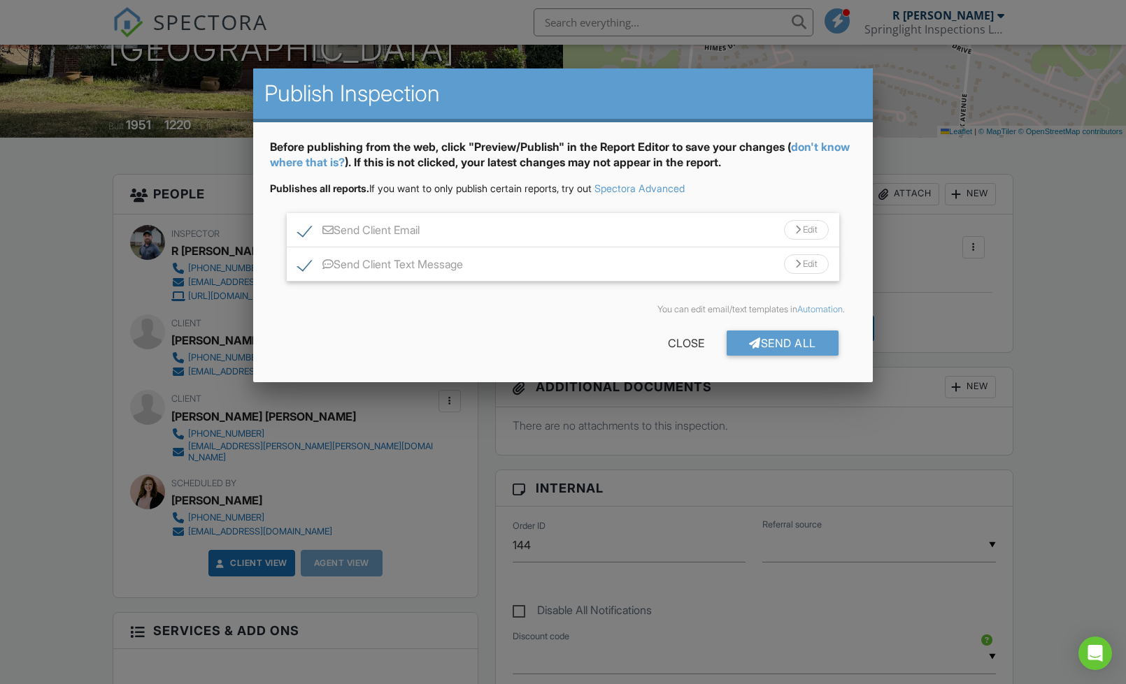
click at [807, 229] on div "Edit" at bounding box center [806, 230] width 45 height 20
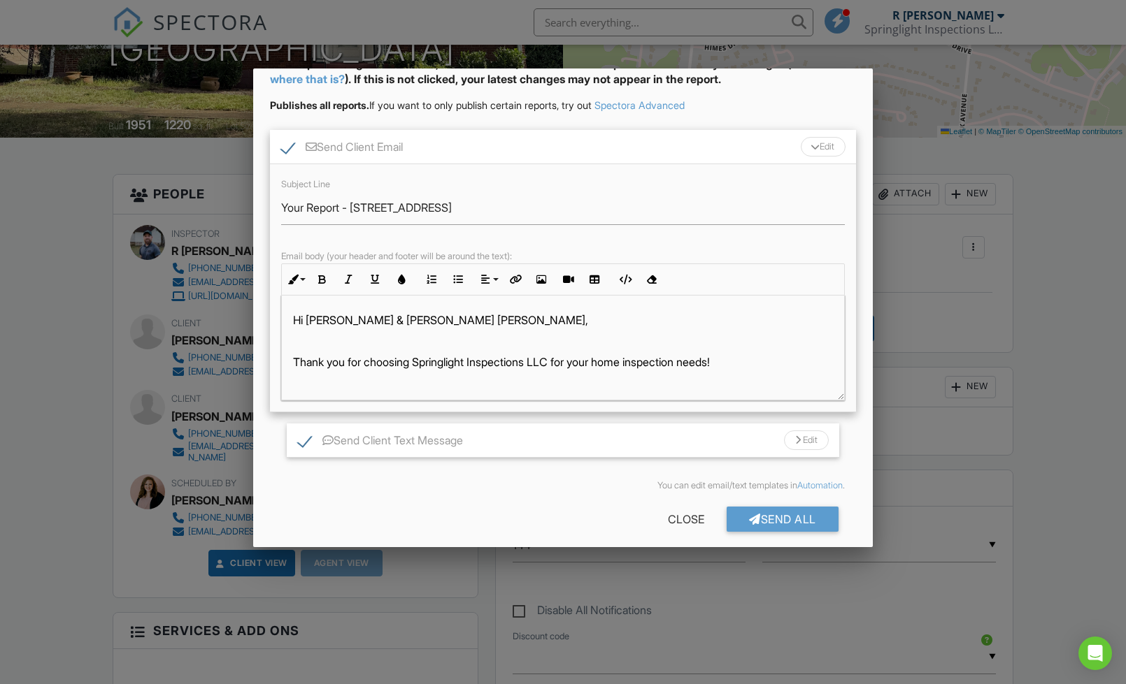
scroll to position [94, 0]
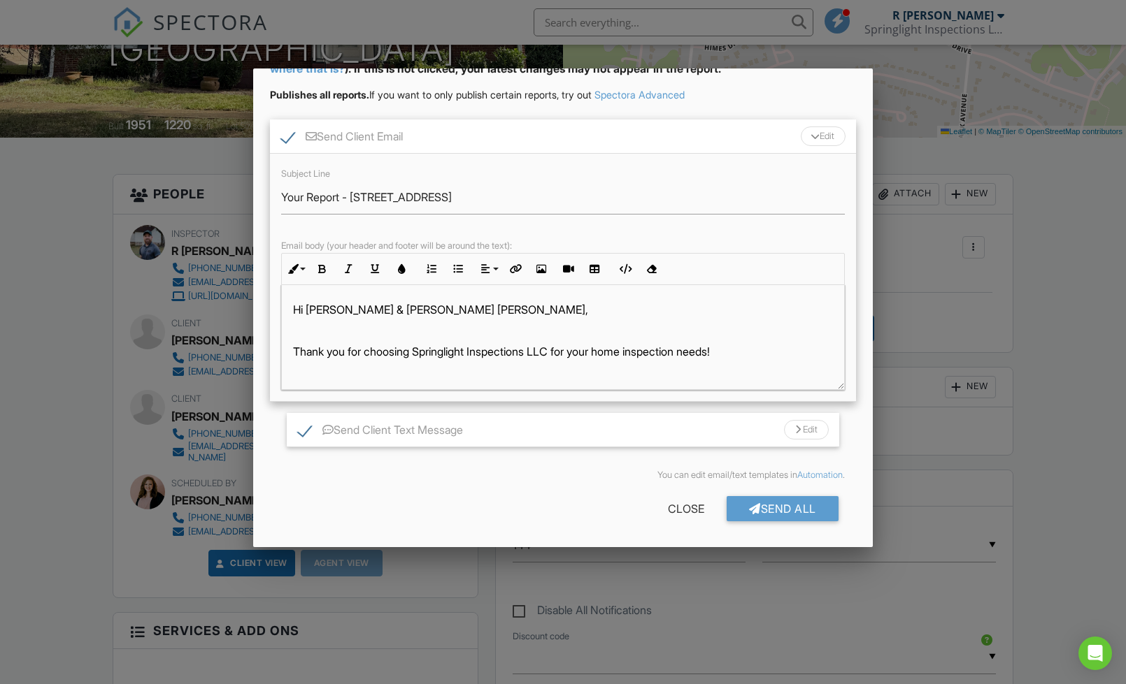
click at [817, 433] on div "Edit" at bounding box center [806, 430] width 45 height 20
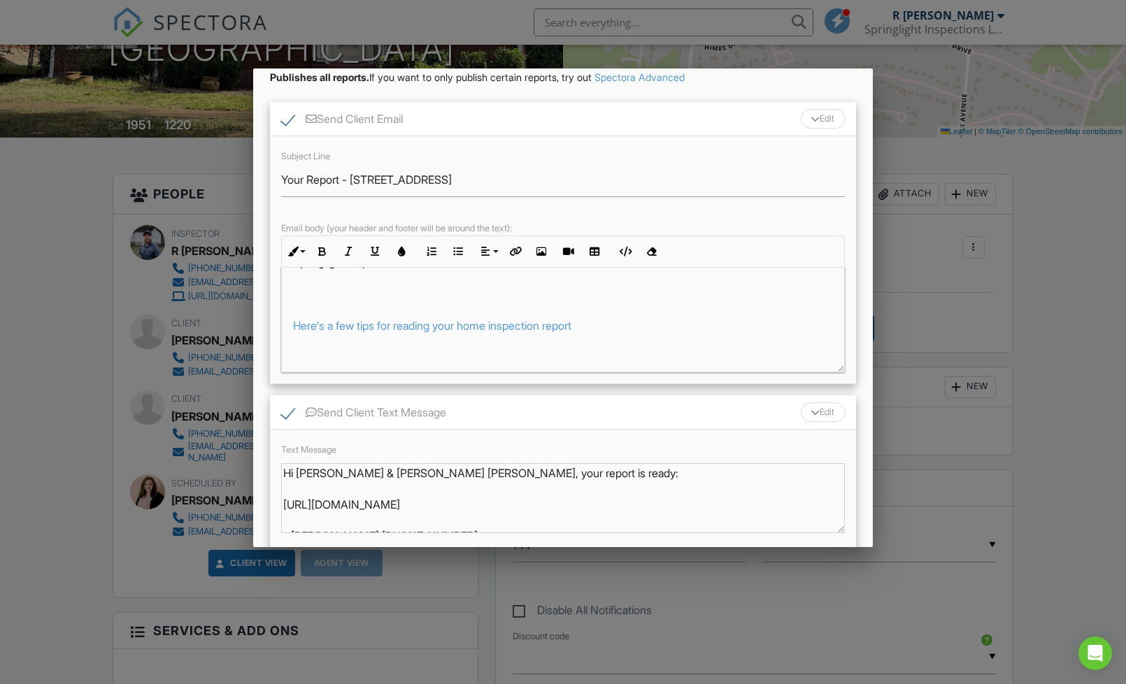
scroll to position [220, 0]
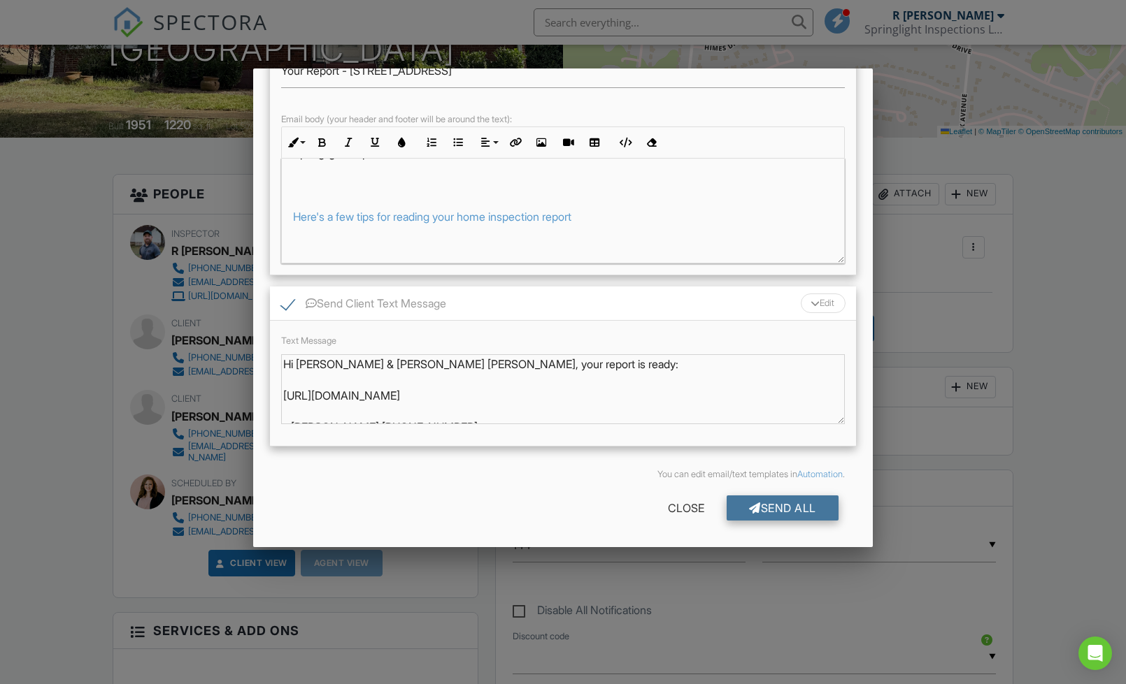
click at [770, 503] on div "Send All" at bounding box center [782, 508] width 112 height 25
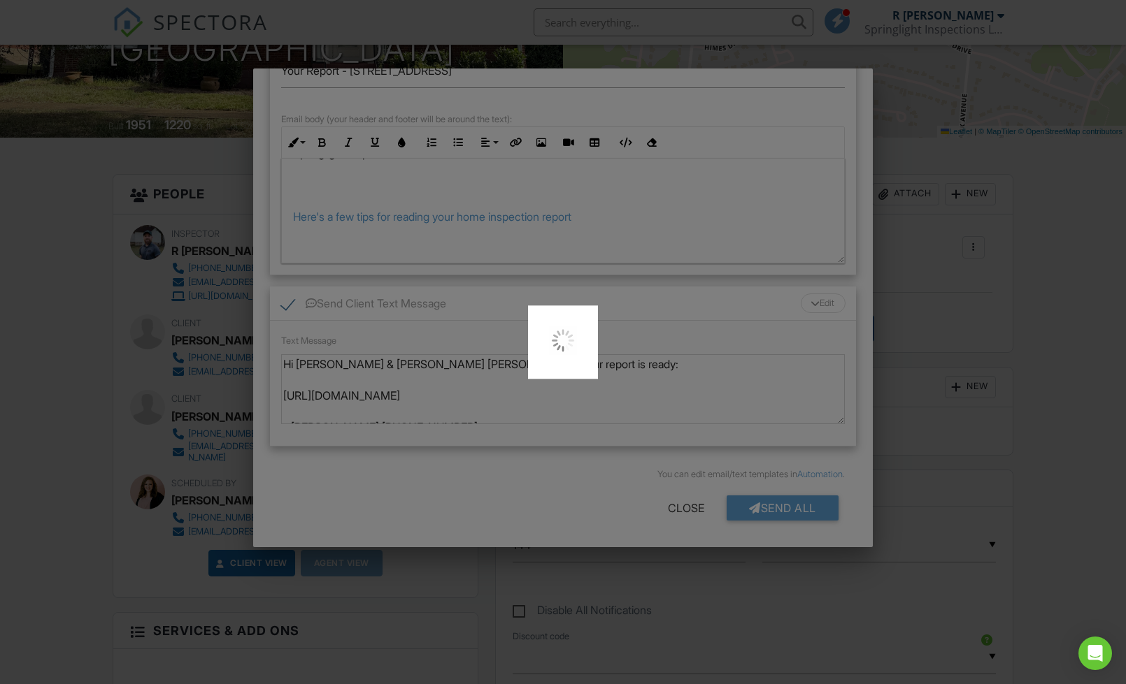
click at [1070, 316] on div at bounding box center [563, 342] width 1126 height 684
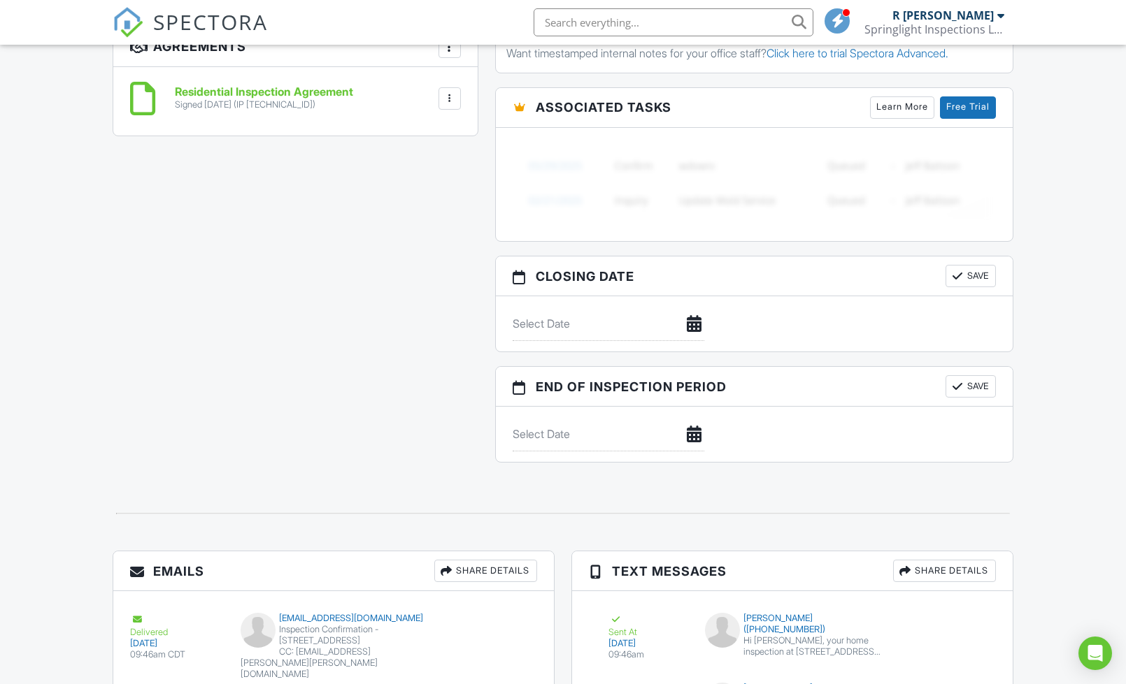
scroll to position [1493, 0]
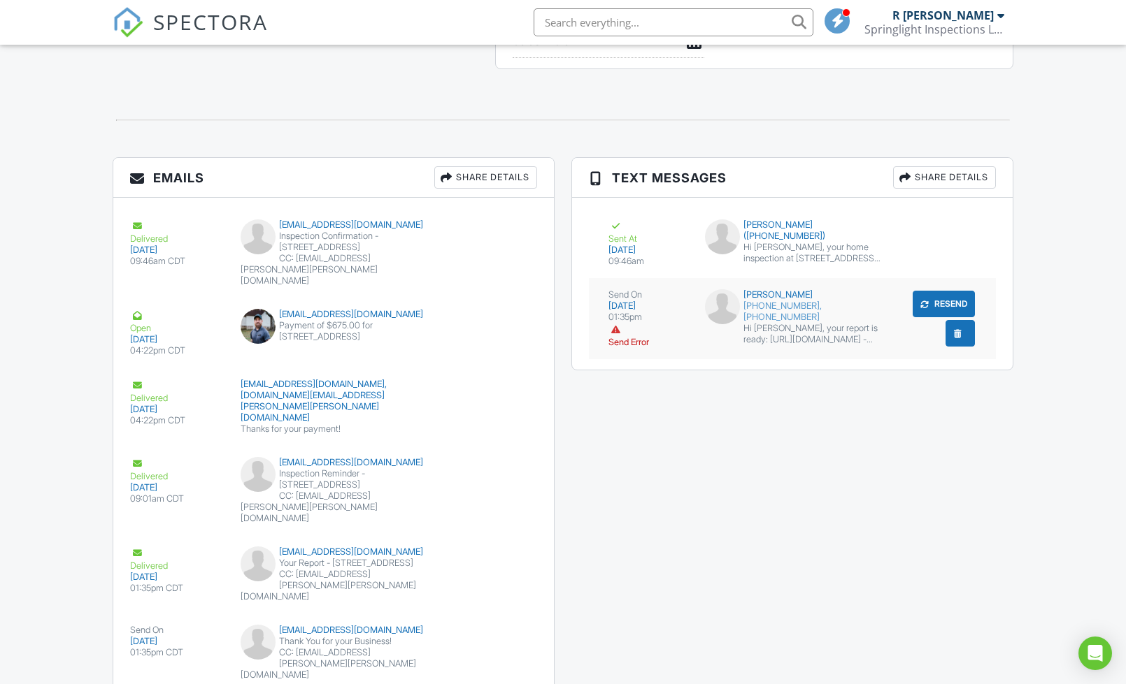
click at [955, 338] on div "submit" at bounding box center [957, 333] width 14 height 14
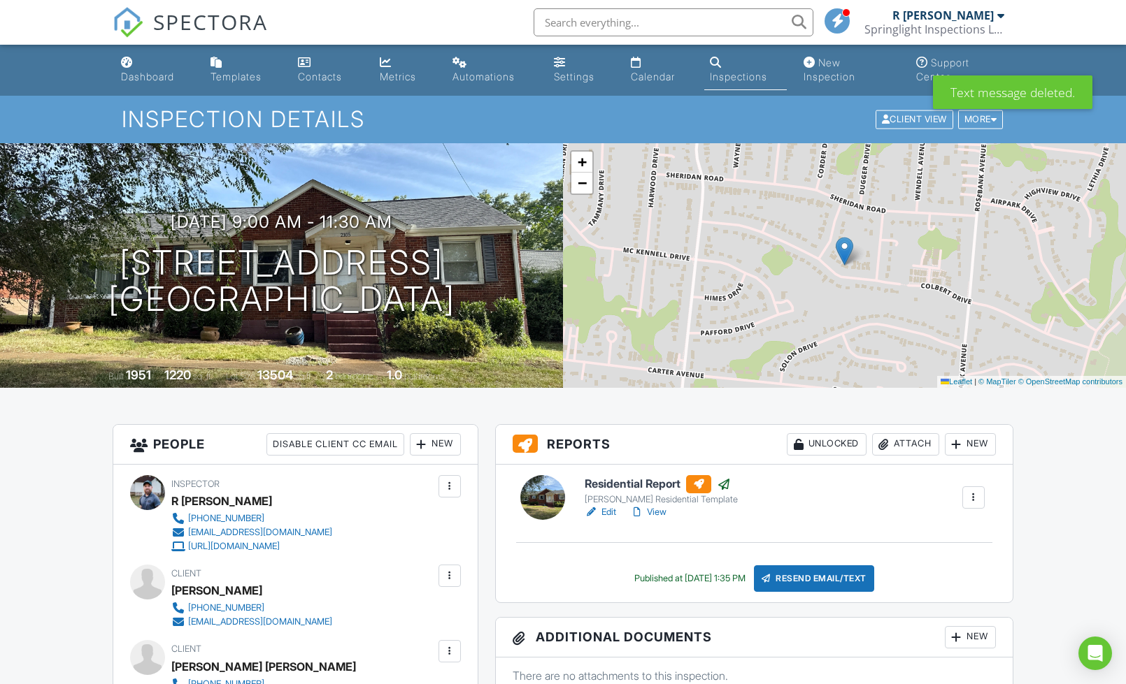
scroll to position [13, 0]
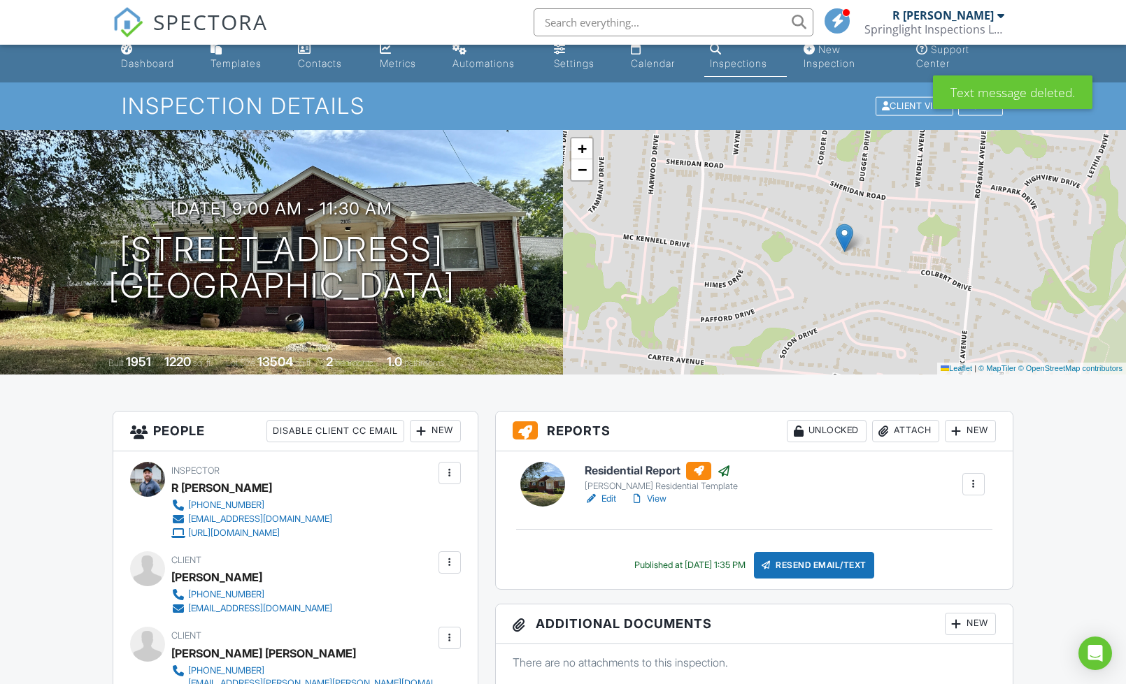
click at [838, 568] on div "Resend Email/Text" at bounding box center [814, 565] width 120 height 27
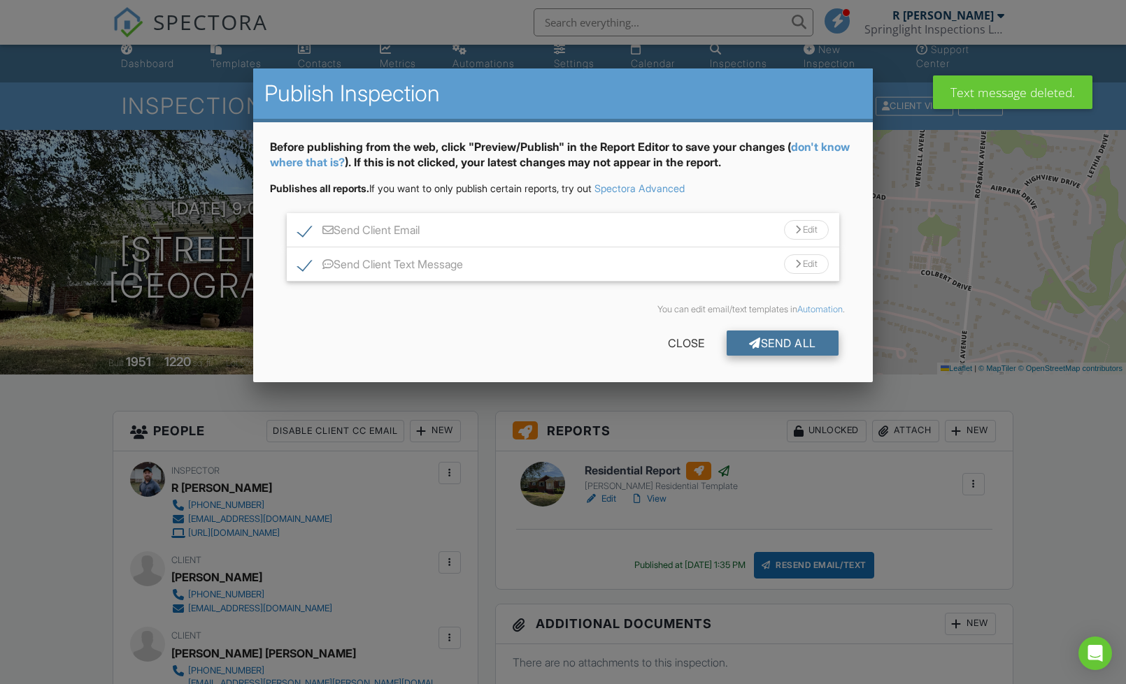
click at [798, 341] on div "Send All" at bounding box center [782, 343] width 112 height 25
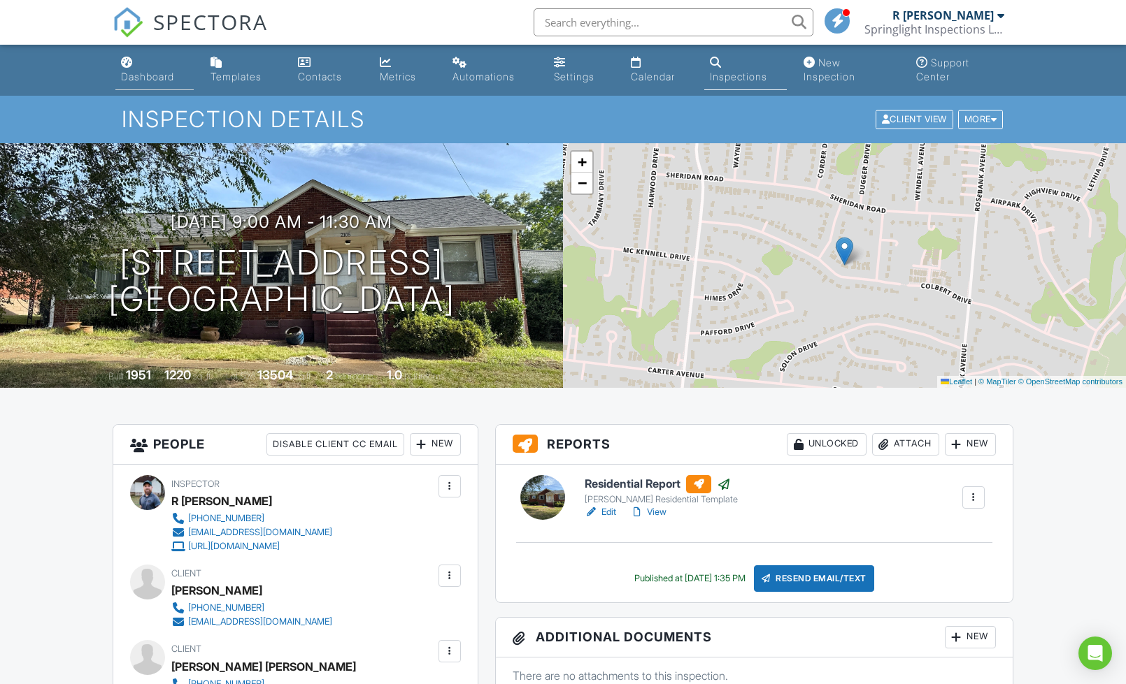
click at [150, 67] on link "Dashboard" at bounding box center [154, 70] width 78 height 40
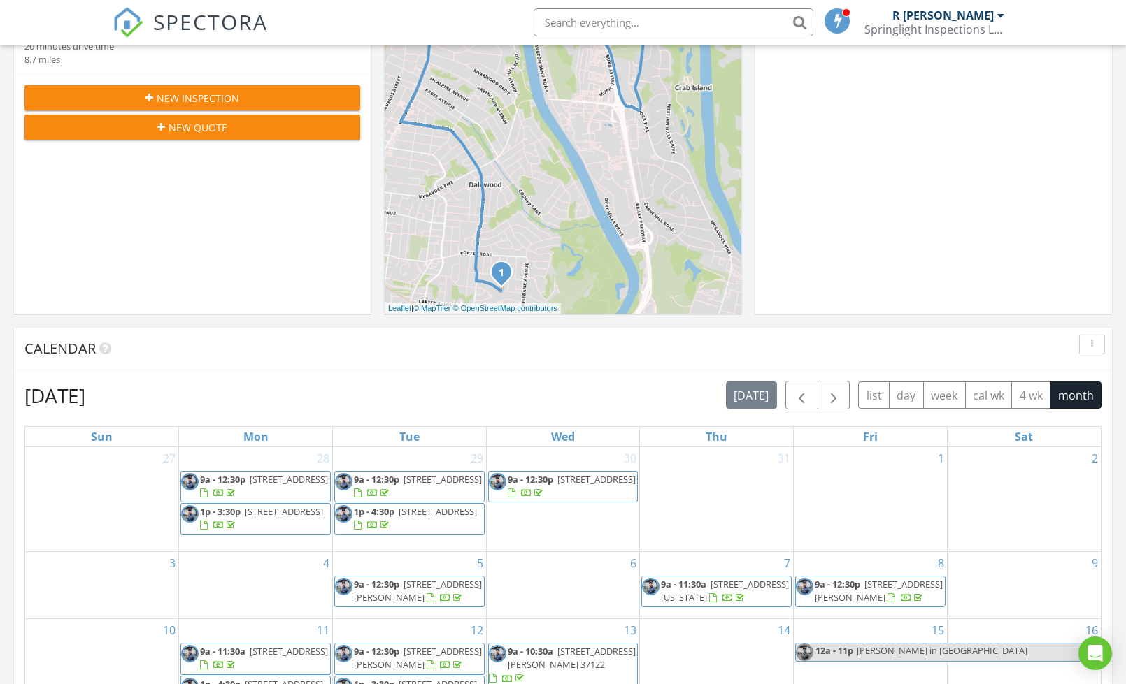
scroll to position [666, 0]
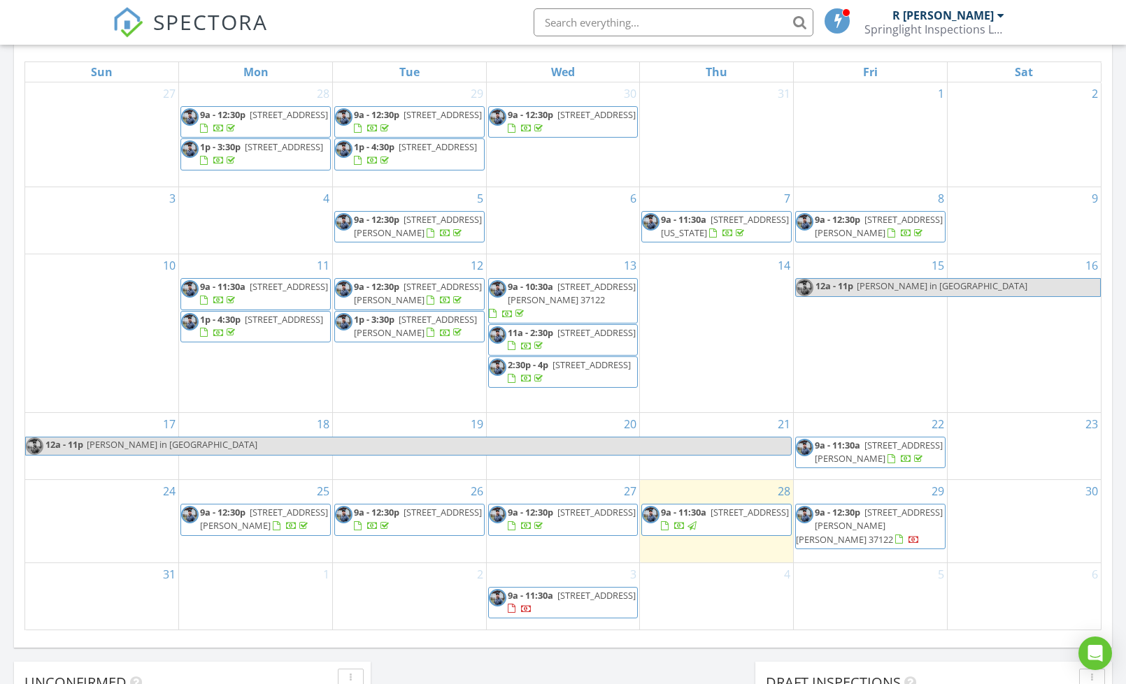
click at [861, 526] on span "1063 Carlisle Pl, Mt. Juliet 37122" at bounding box center [869, 525] width 147 height 39
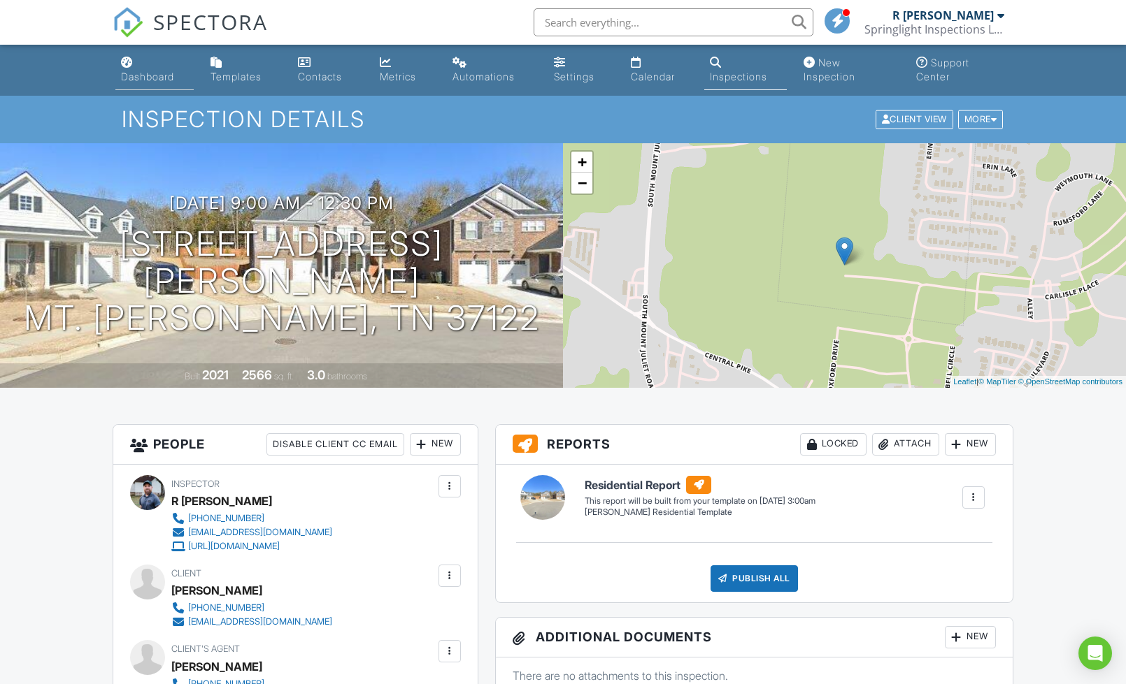
click at [166, 81] on div "Dashboard" at bounding box center [147, 77] width 53 height 12
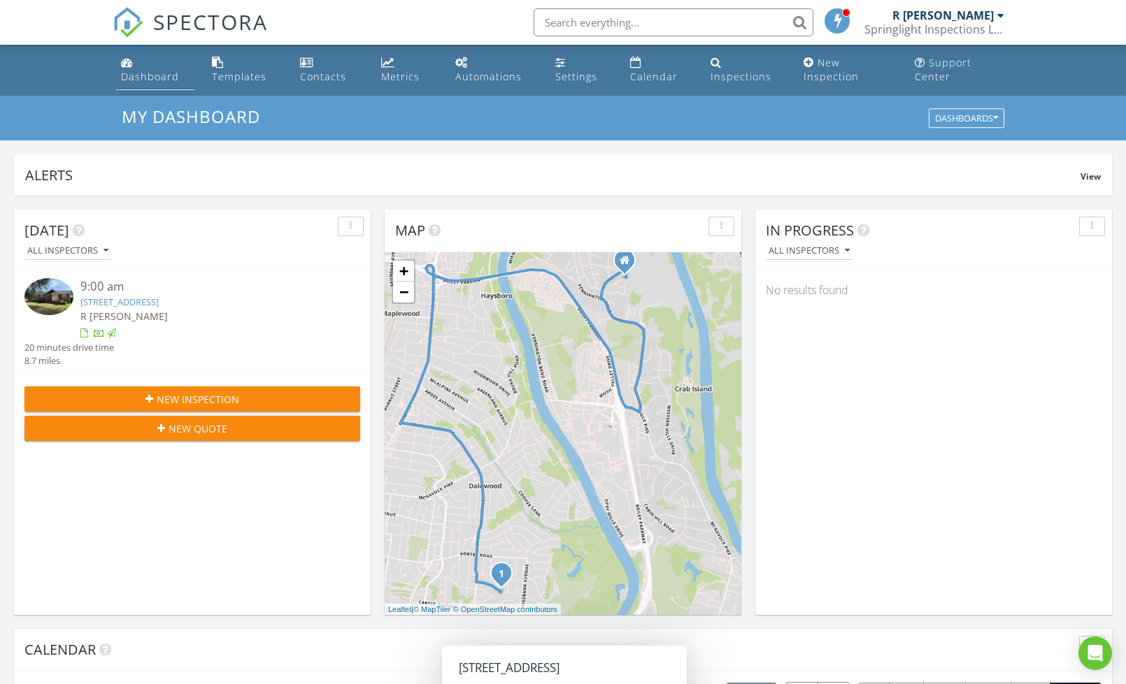
click at [133, 66] on link "Dashboard" at bounding box center [155, 70] width 80 height 40
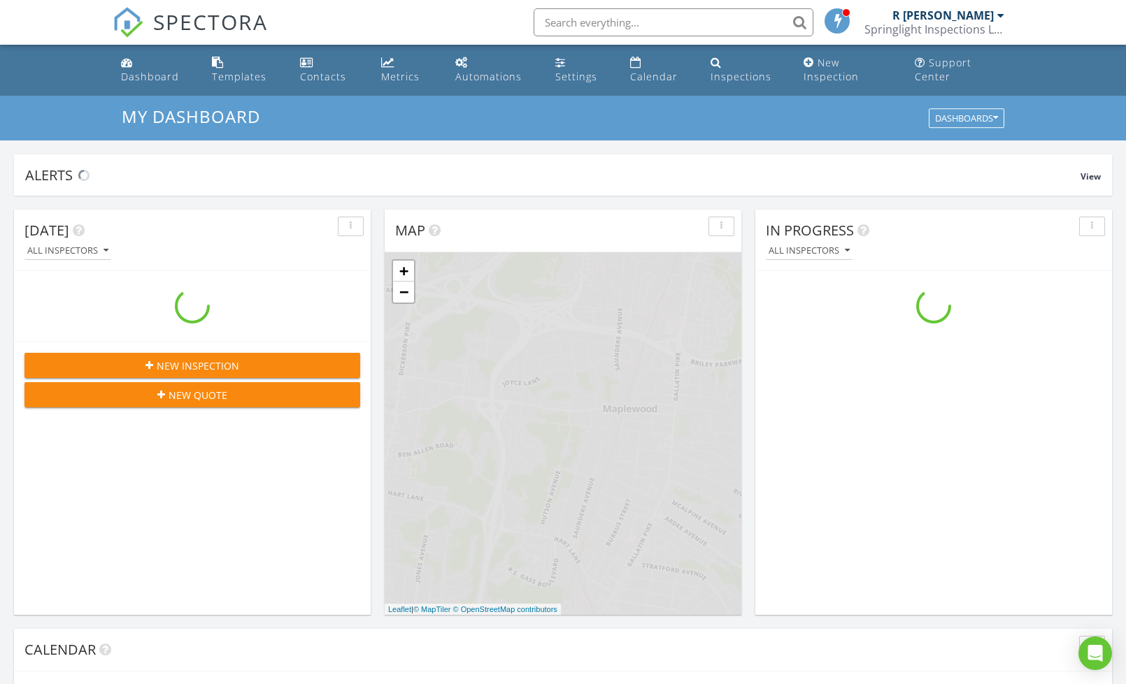
scroll to position [1273, 1126]
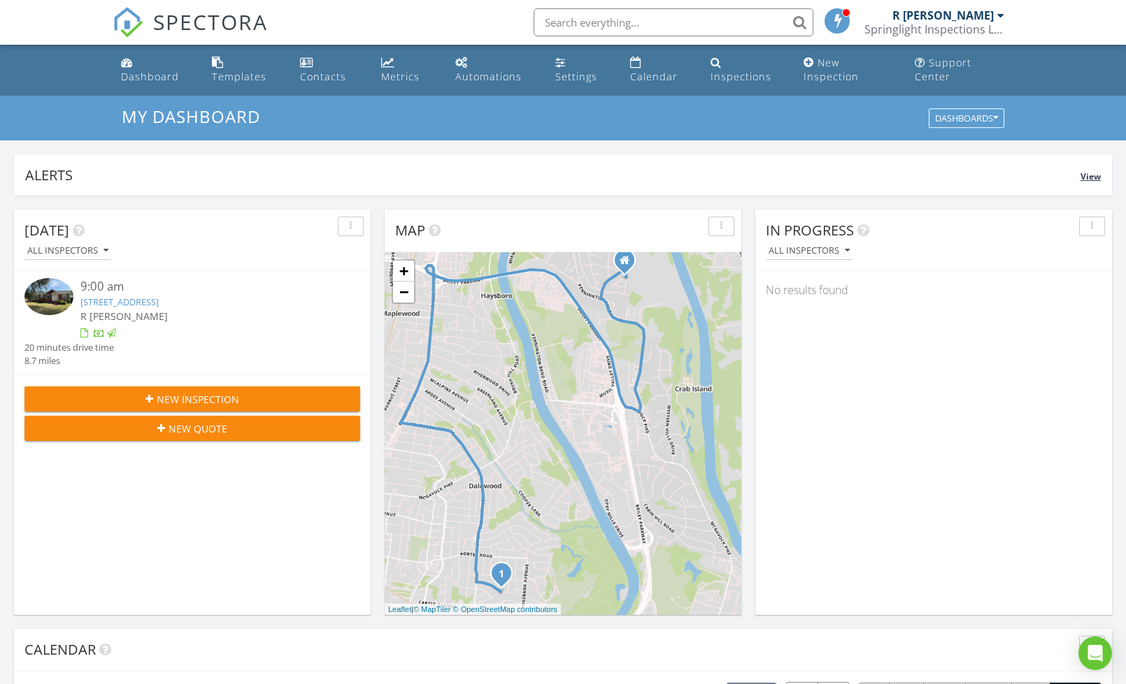
click at [1094, 178] on span "View" at bounding box center [1090, 177] width 20 height 12
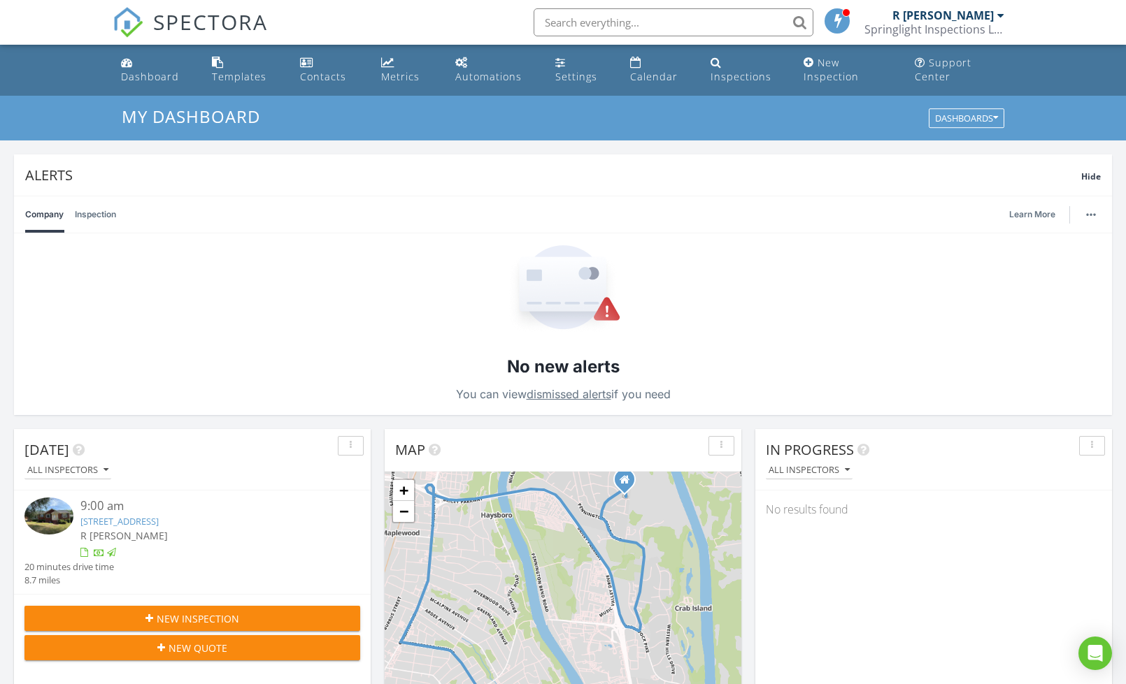
click at [108, 215] on link "Inspection" at bounding box center [95, 214] width 41 height 36
click at [34, 218] on link "Company" at bounding box center [44, 214] width 38 height 36
click at [143, 71] on div "Dashboard" at bounding box center [150, 76] width 58 height 13
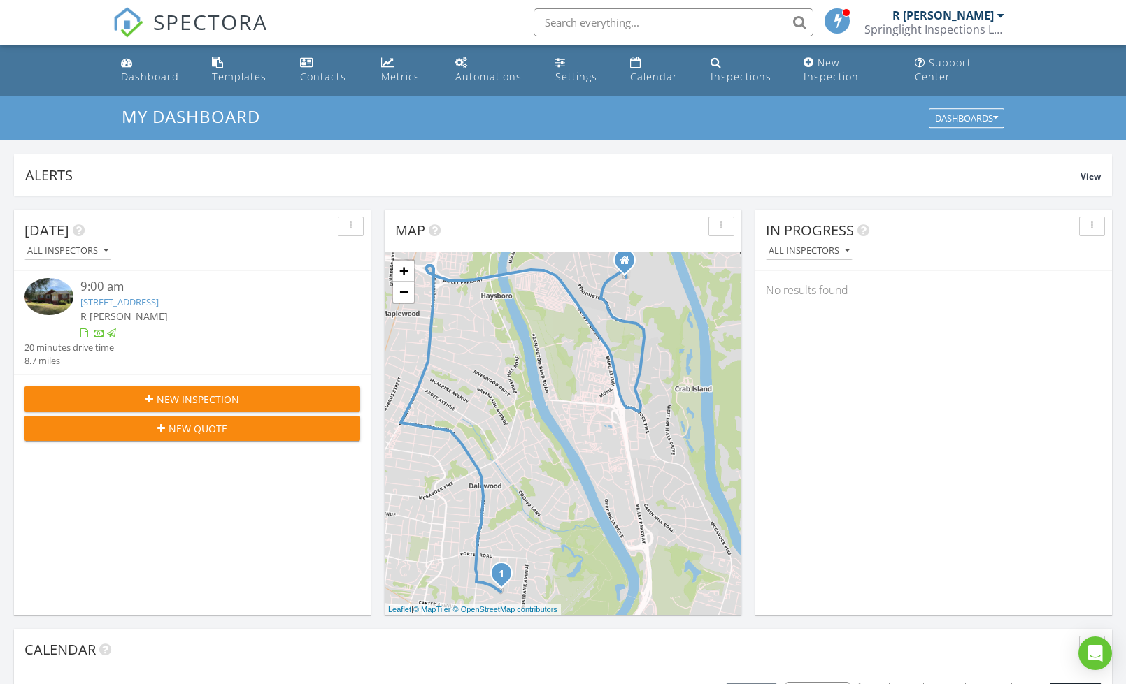
scroll to position [1273, 1126]
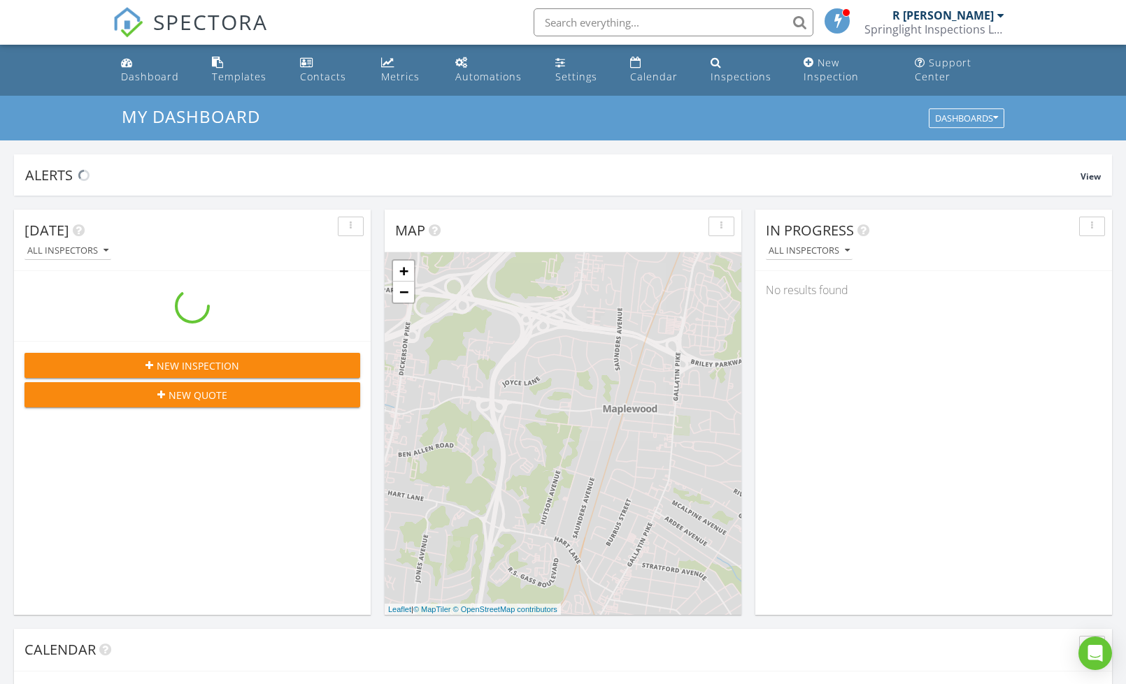
scroll to position [1273, 1126]
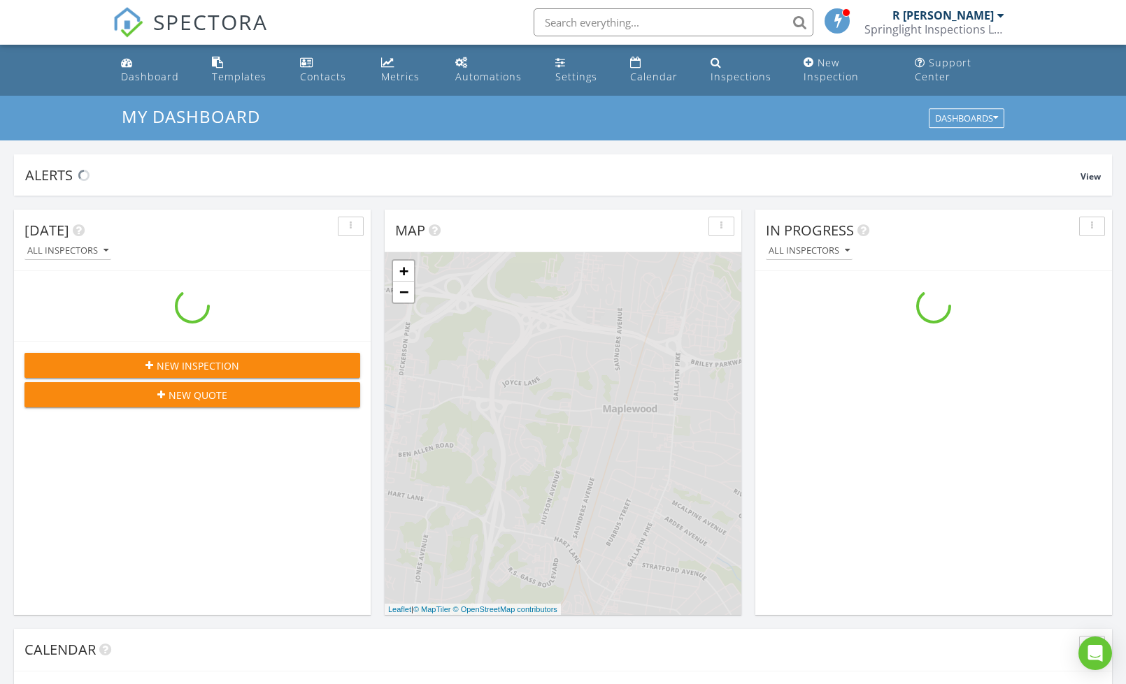
scroll to position [1273, 1126]
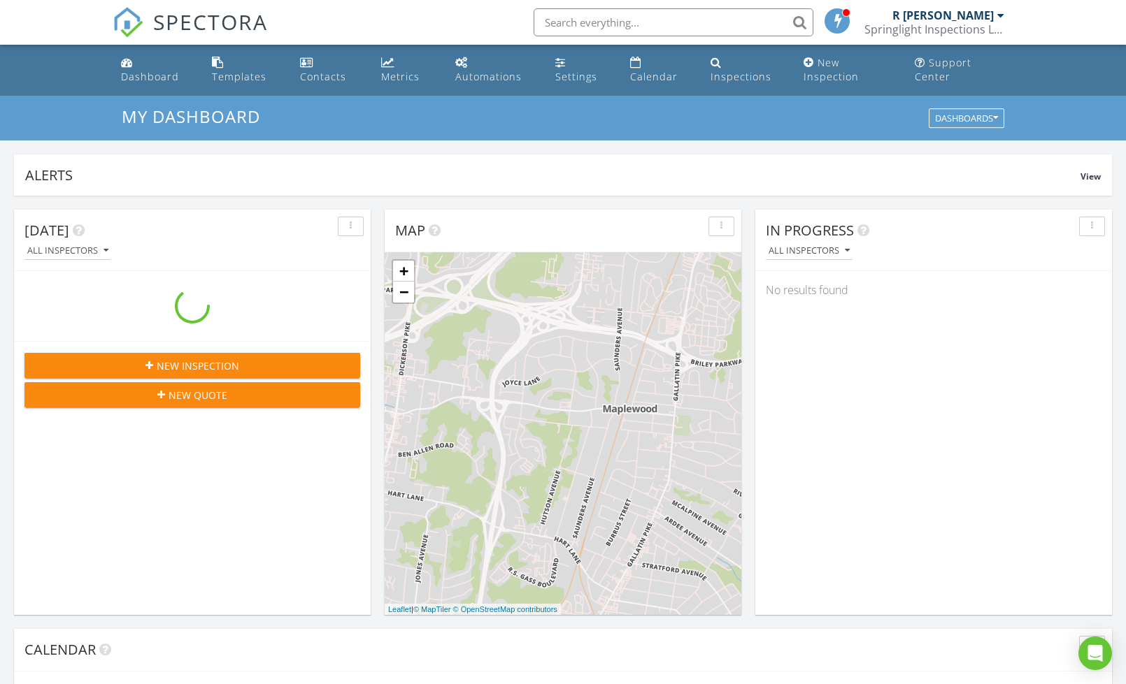
scroll to position [1273, 1126]
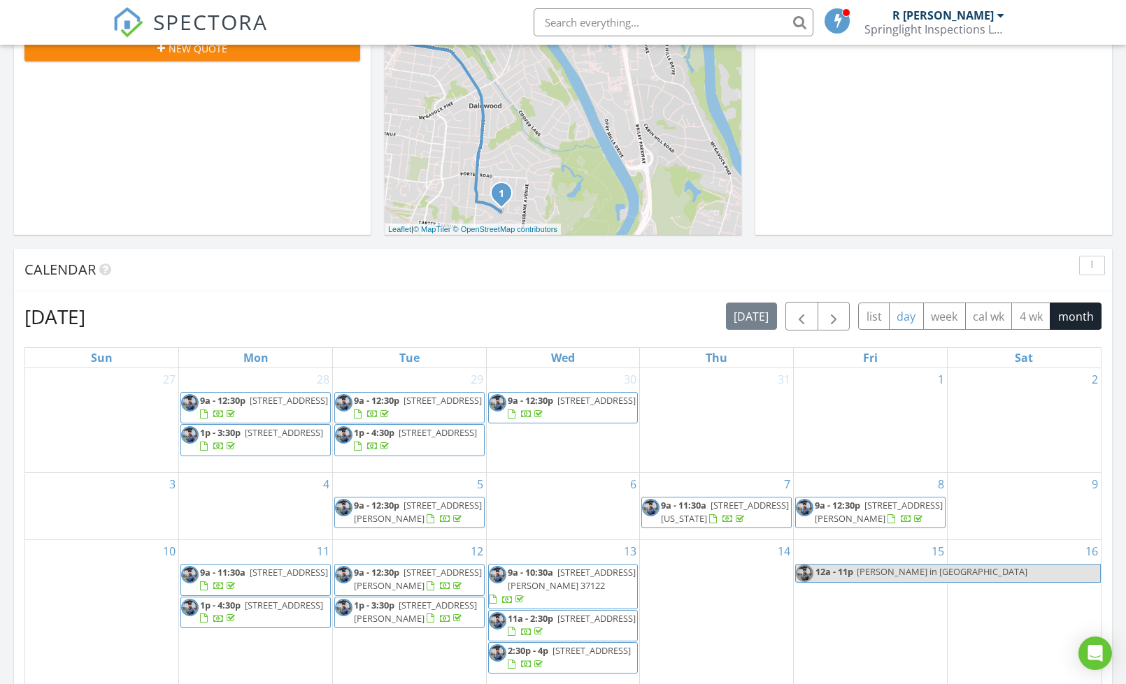
scroll to position [831, 0]
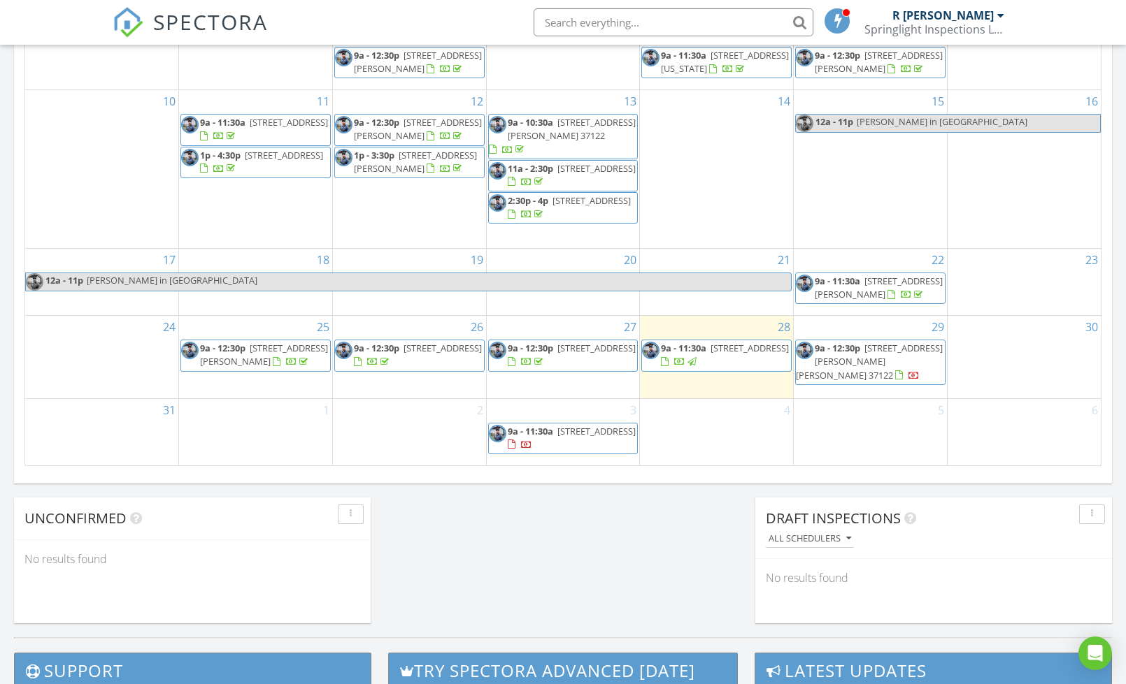
click at [552, 591] on div "[DATE] All Inspectors 9:00 am [STREET_ADDRESS] R [PERSON_NAME] 20 minutes drive…" at bounding box center [563, 1] width 1126 height 1272
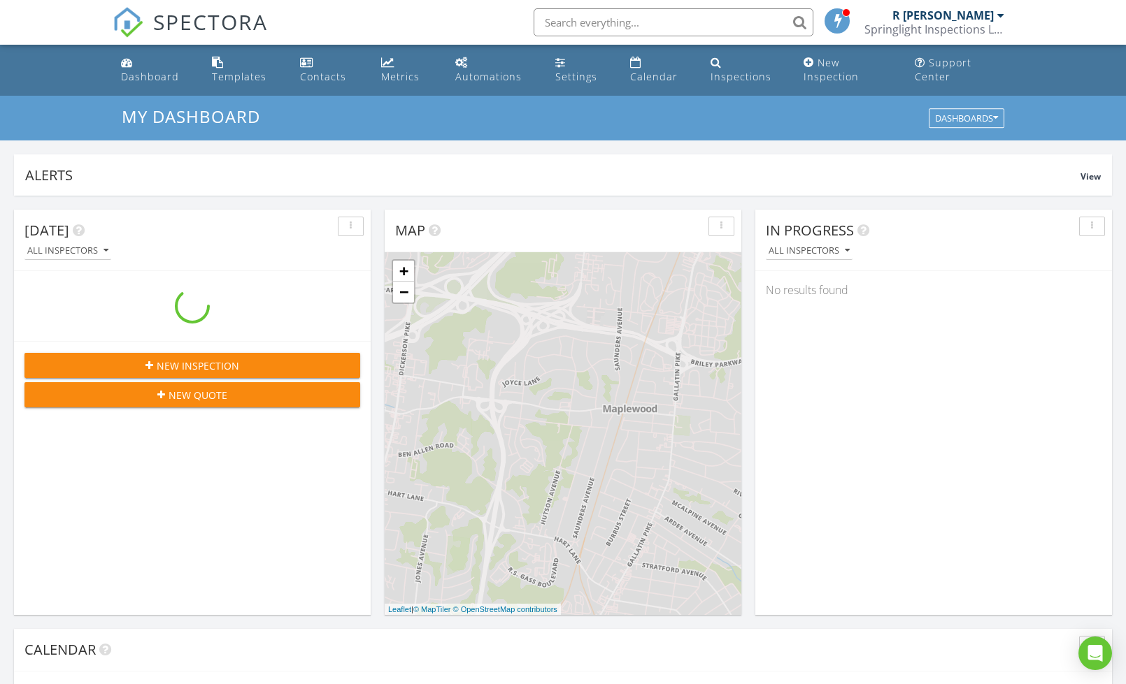
scroll to position [1273, 1126]
